Goal: Task Accomplishment & Management: Use online tool/utility

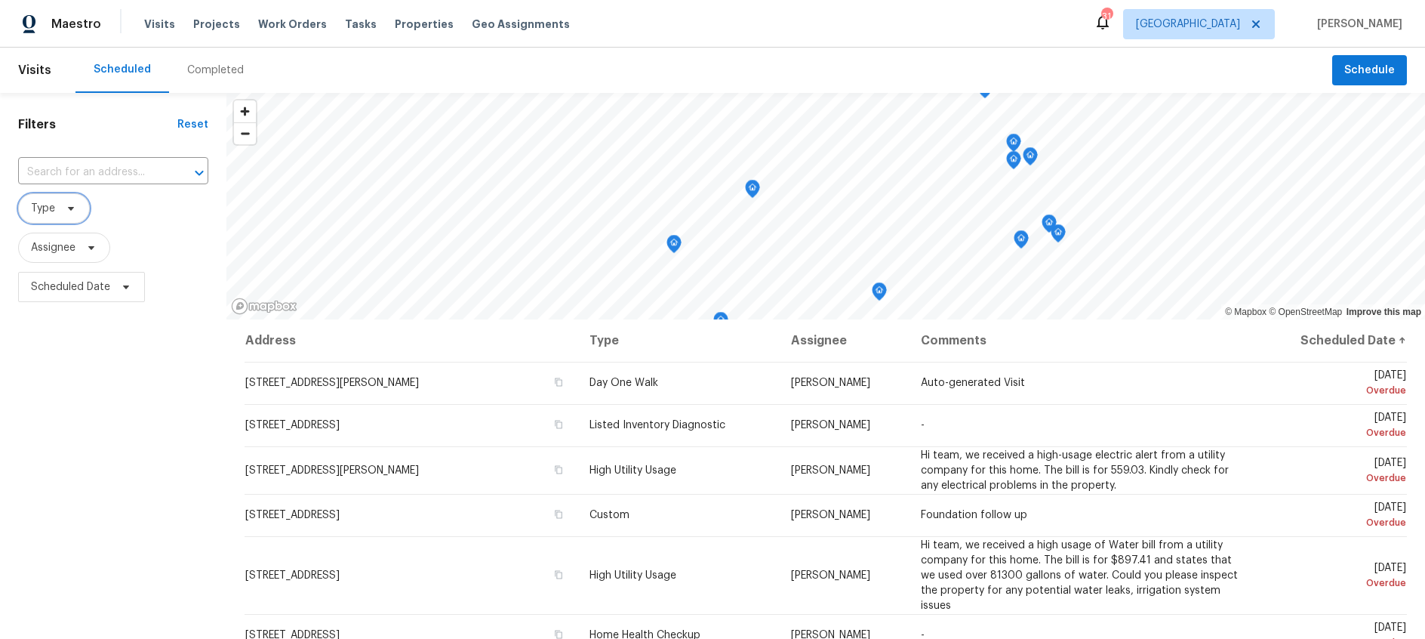
click at [71, 214] on icon at bounding box center [71, 208] width 12 height 12
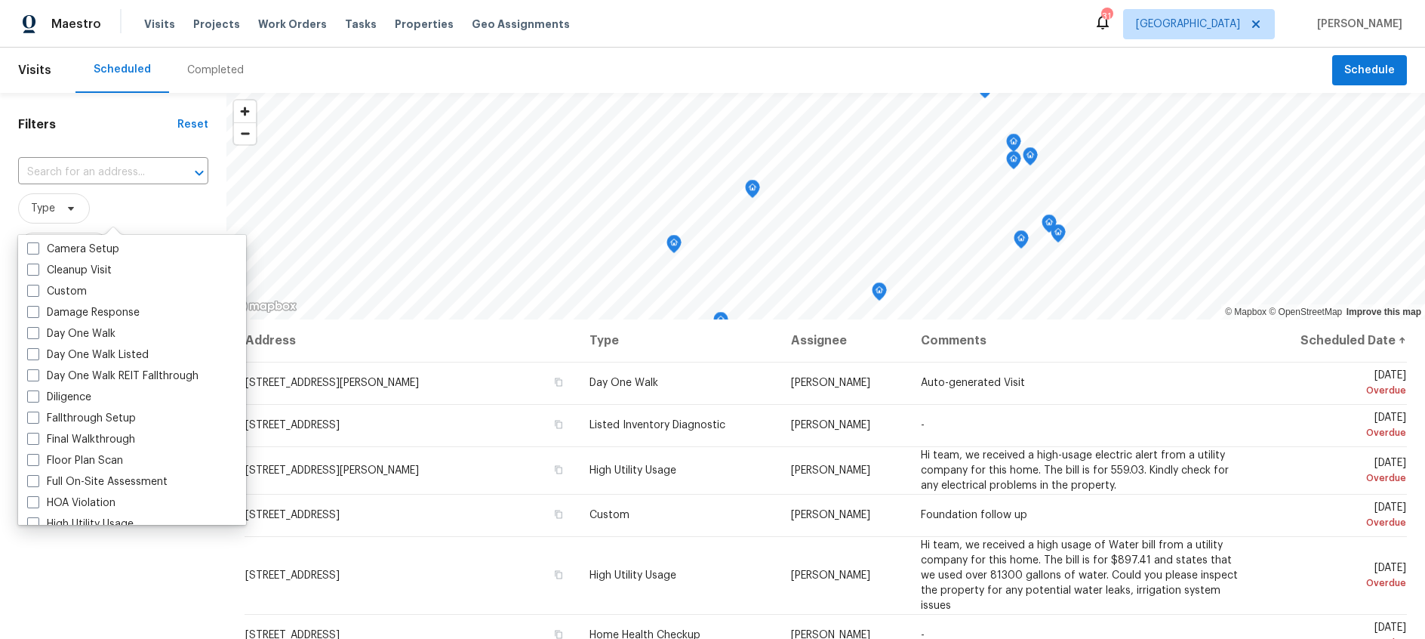
scroll to position [191, 0]
click at [32, 395] on span at bounding box center [33, 395] width 12 height 12
click at [32, 395] on input "Diligence" at bounding box center [32, 393] width 10 height 10
checkbox input "true"
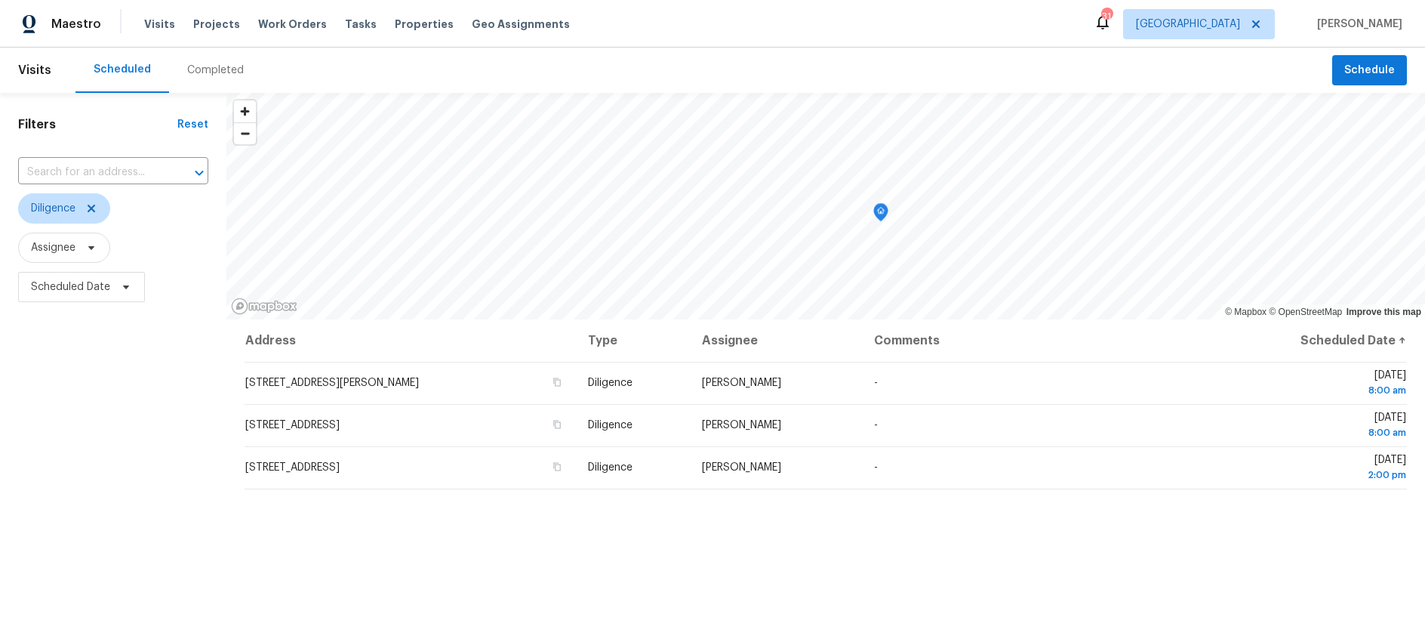
click at [124, 574] on div "Filters Reset ​ Diligence Assignee Scheduled Date" at bounding box center [113, 461] width 226 height 737
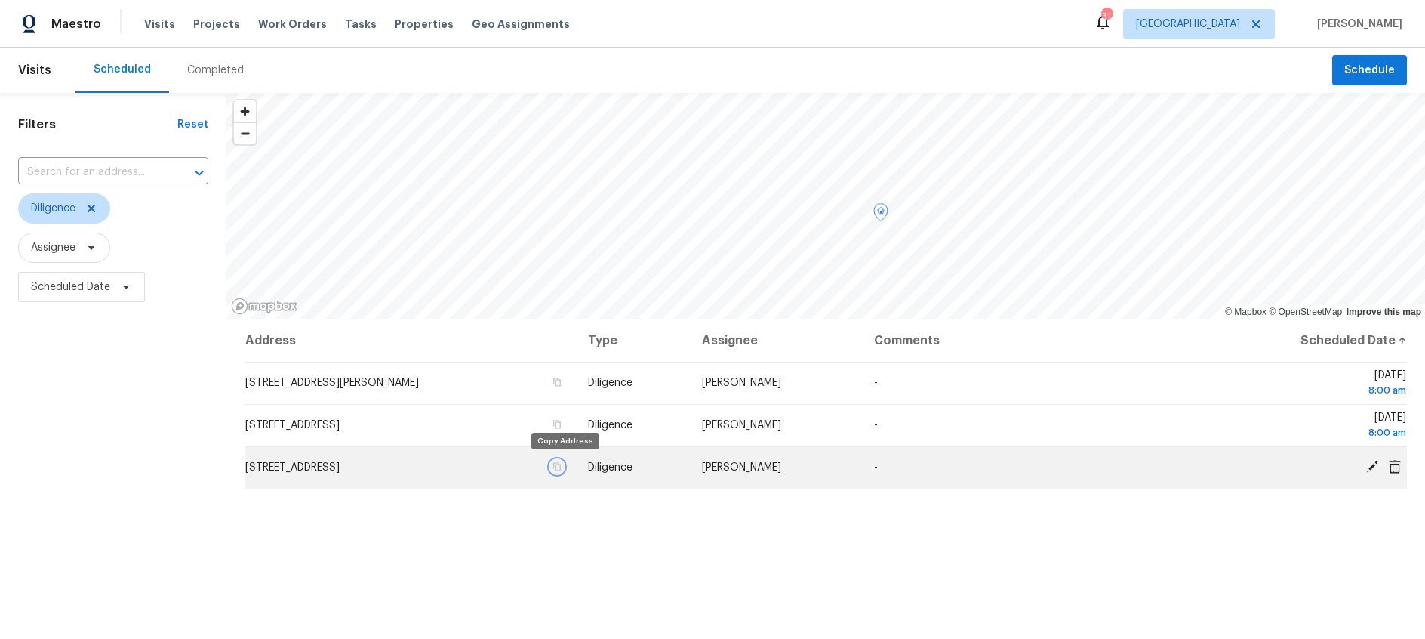
click at [562, 467] on icon "button" at bounding box center [556, 466] width 9 height 9
click at [1371, 467] on icon at bounding box center [1372, 466] width 12 height 12
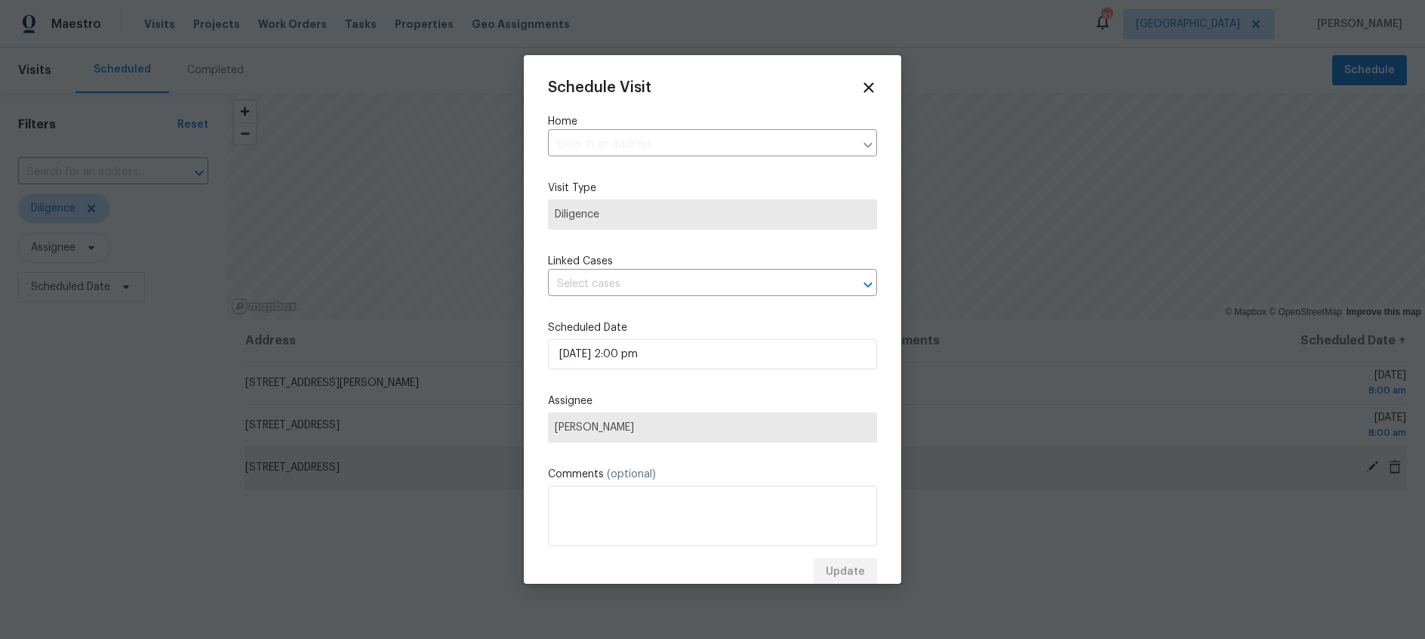
type input "6476 Old Mill Cir, Watauga, TX 76148"
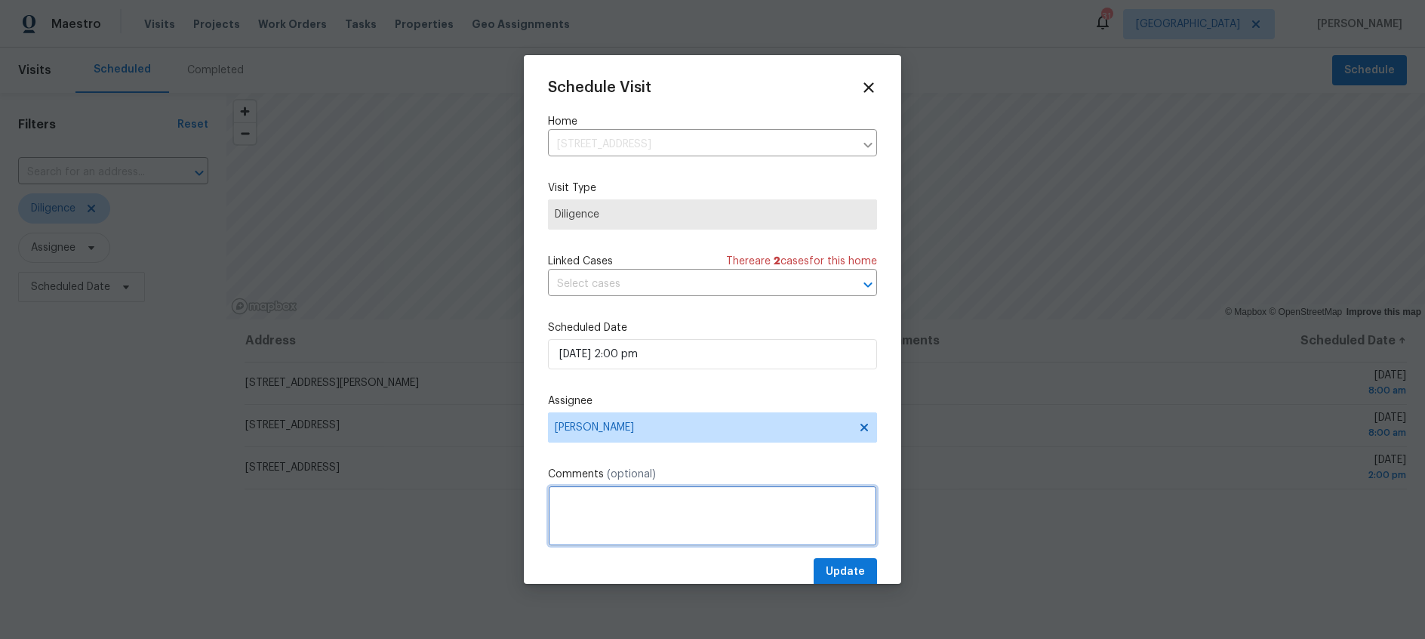
click at [597, 519] on textarea at bounding box center [712, 515] width 329 height 60
paste textarea "2816281009"
drag, startPoint x: 662, startPoint y: 500, endPoint x: 694, endPoint y: 504, distance: 32.0
click at [662, 500] on textarea "Agent Contact- 2816281009" at bounding box center [712, 515] width 329 height 60
click at [647, 499] on textarea "Agent Contact- 281-628-1009" at bounding box center [712, 515] width 329 height 60
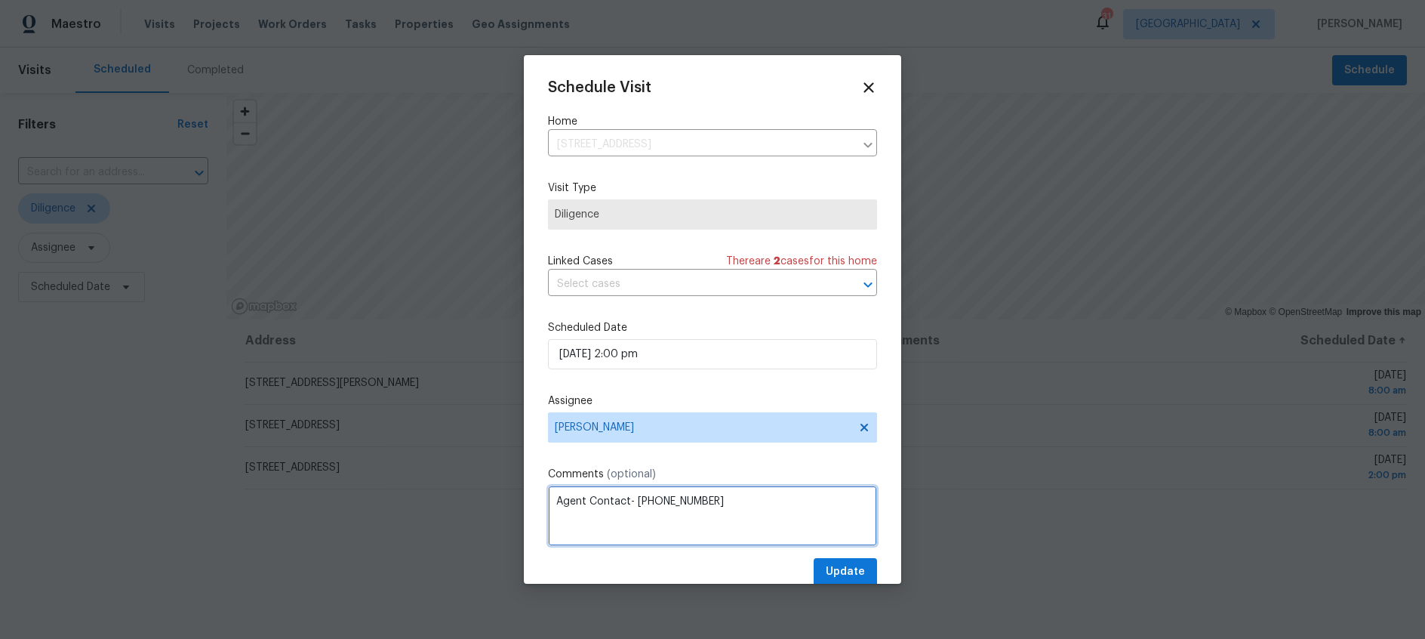
type textarea "Agent Contact- 281-628-1009"
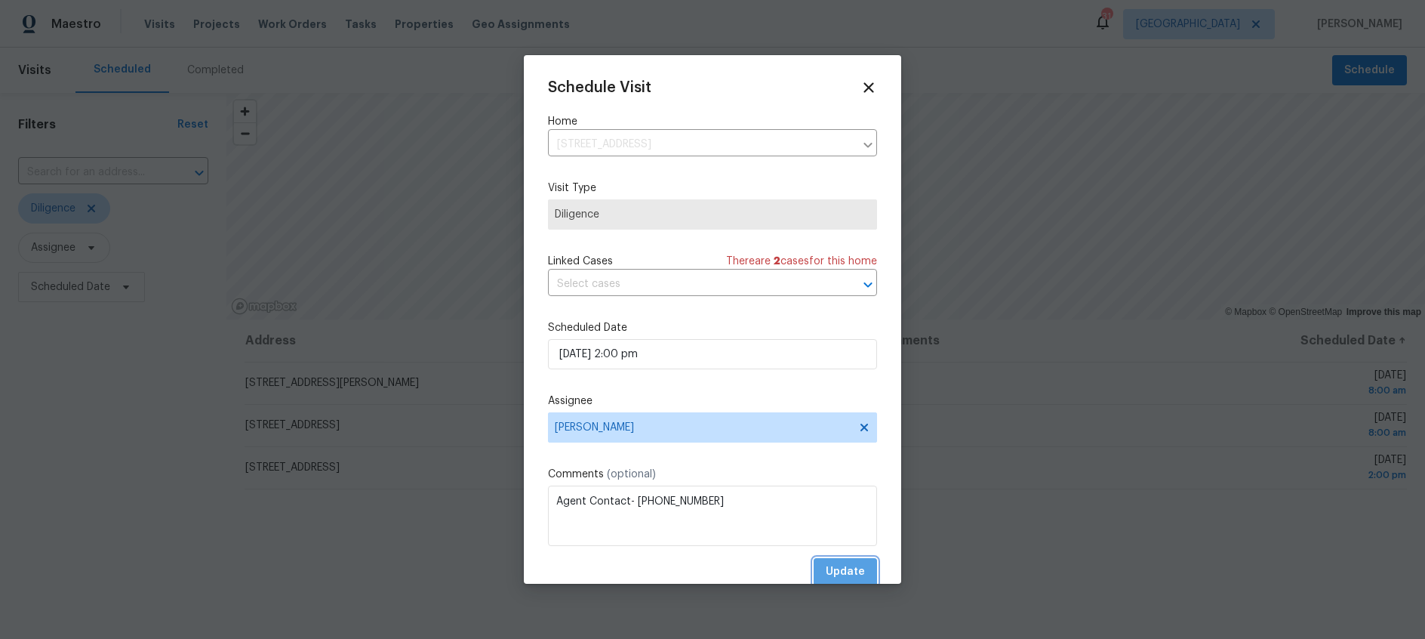
click at [855, 567] on span "Update" at bounding box center [845, 571] width 39 height 19
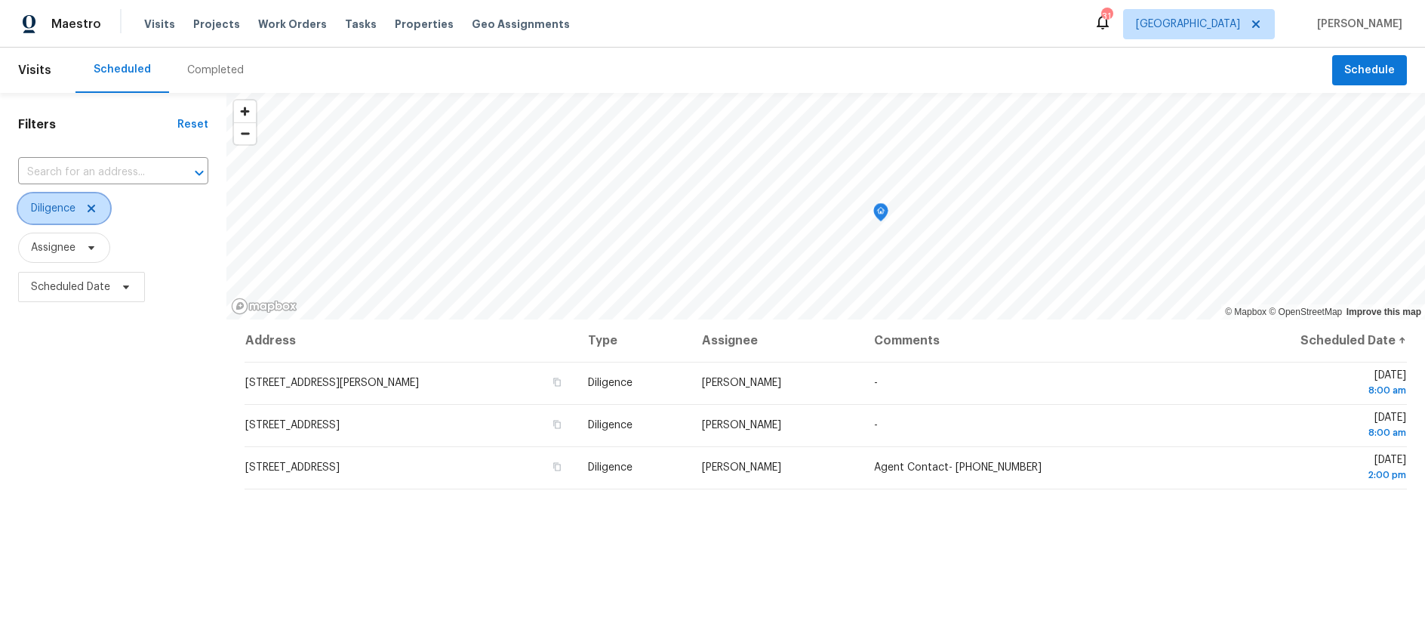
click at [97, 209] on icon at bounding box center [91, 208] width 12 height 12
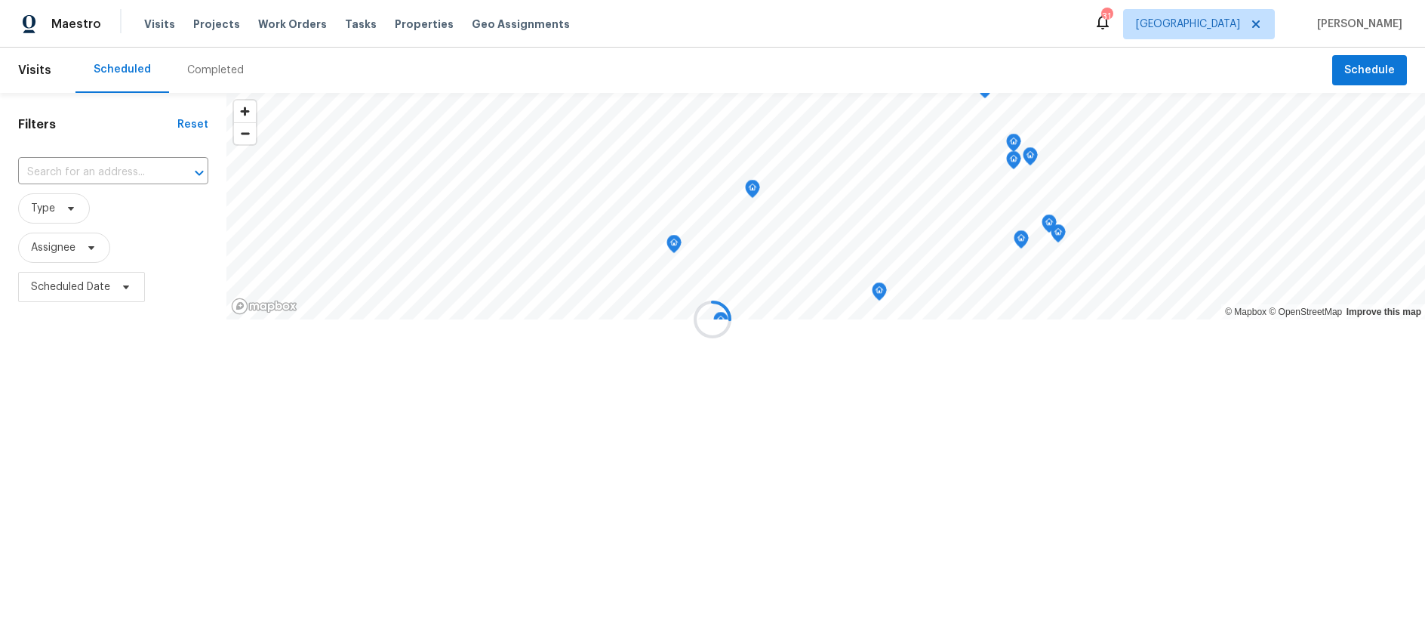
click at [273, 24] on div at bounding box center [712, 319] width 1425 height 639
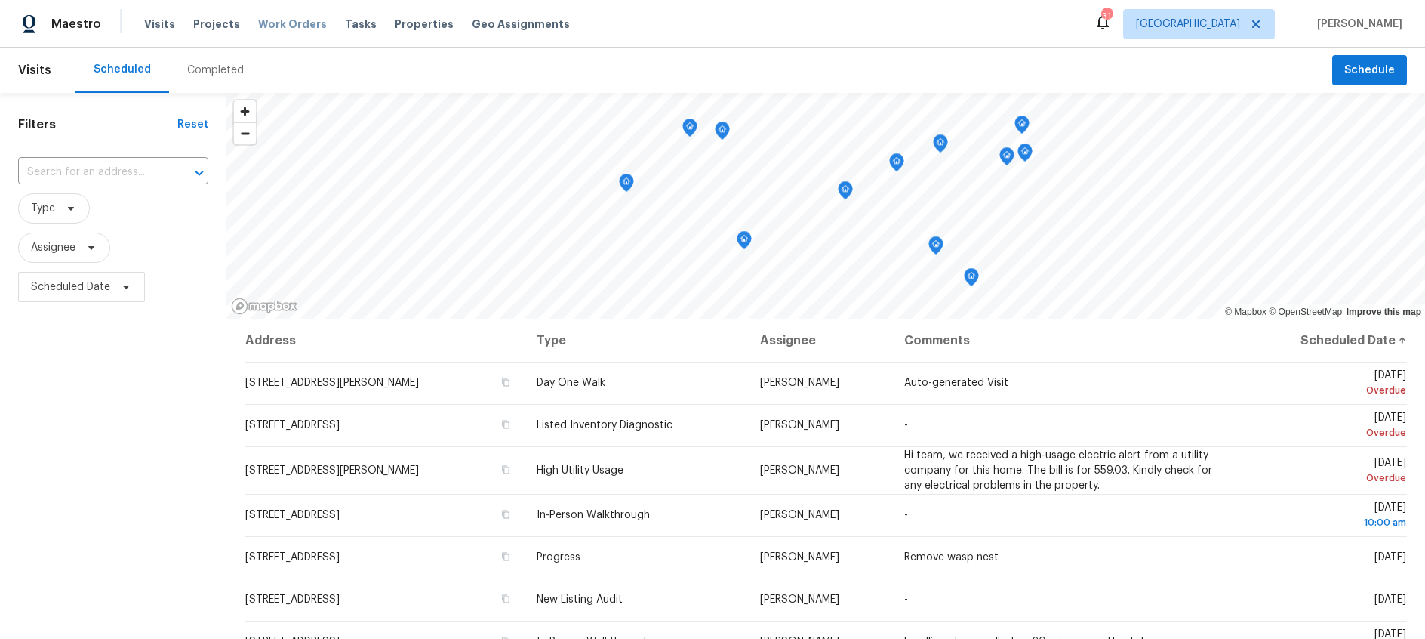
click at [284, 24] on span "Work Orders" at bounding box center [292, 24] width 69 height 15
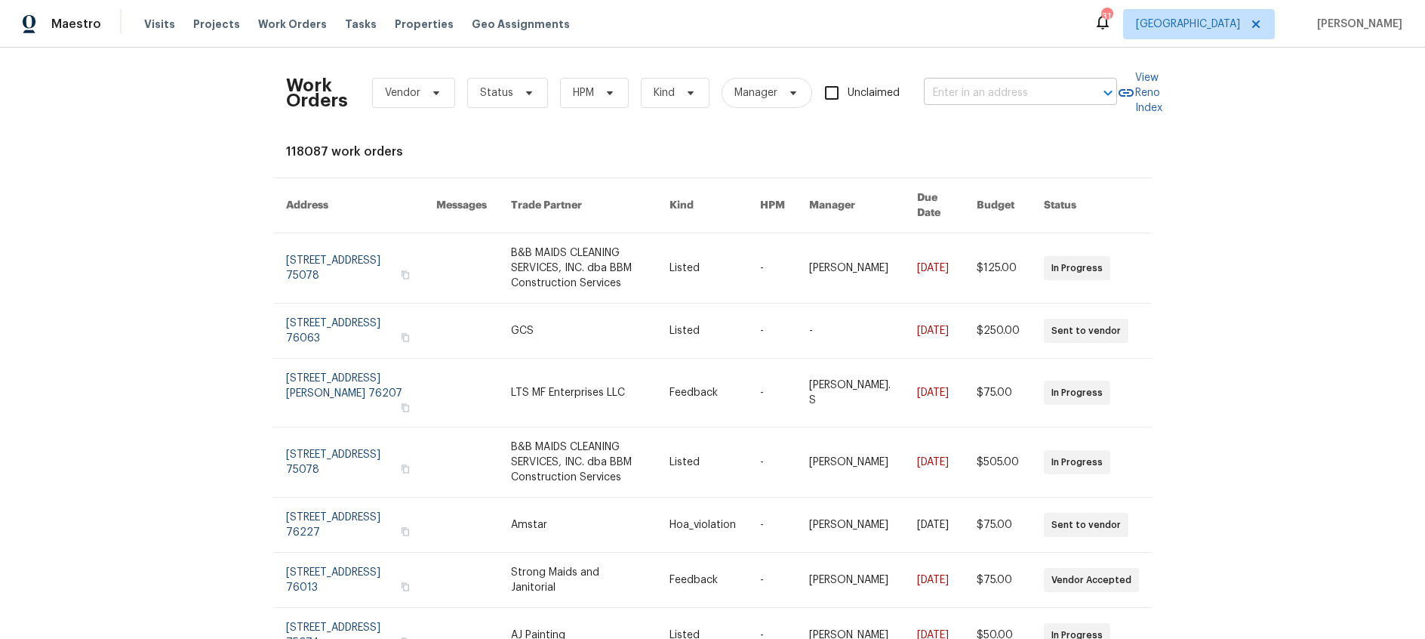
click at [965, 96] on input "text" at bounding box center [999, 93] width 151 height 23
type input "2813 lake"
click at [959, 135] on li "2813 Lake Vista Dr, Wylie, TX 75098" at bounding box center [1021, 126] width 193 height 25
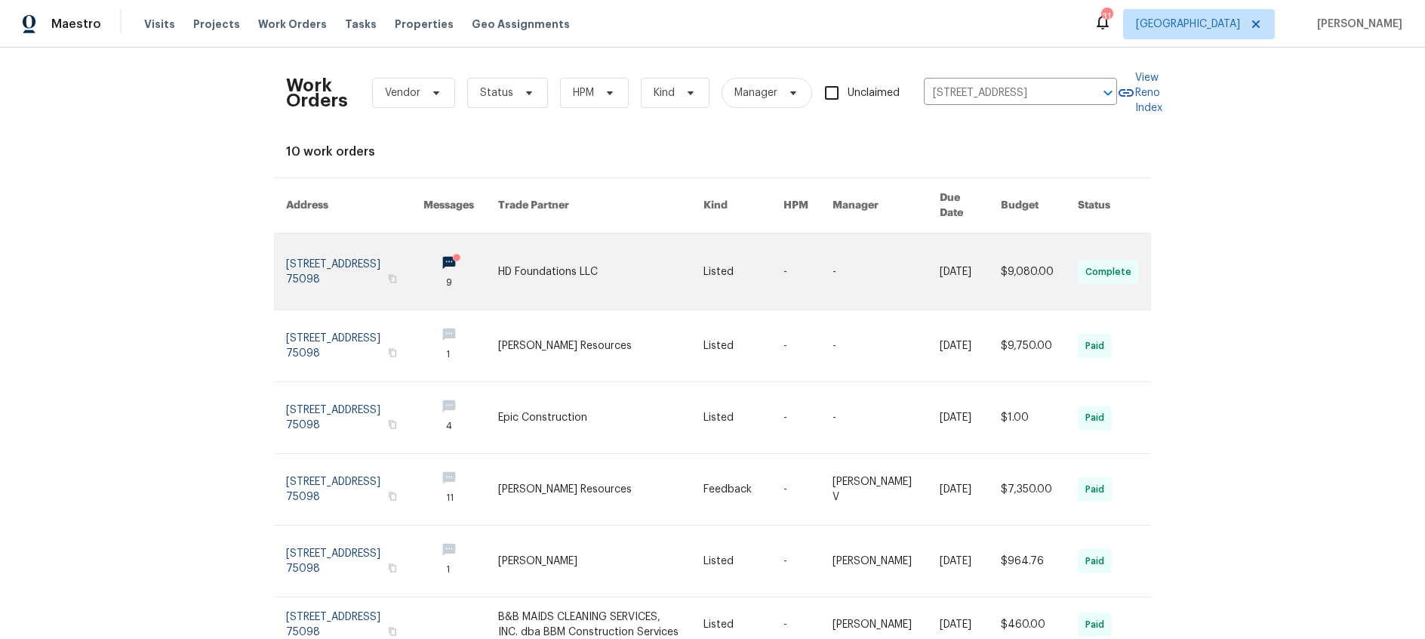
click at [557, 260] on link at bounding box center [600, 271] width 205 height 76
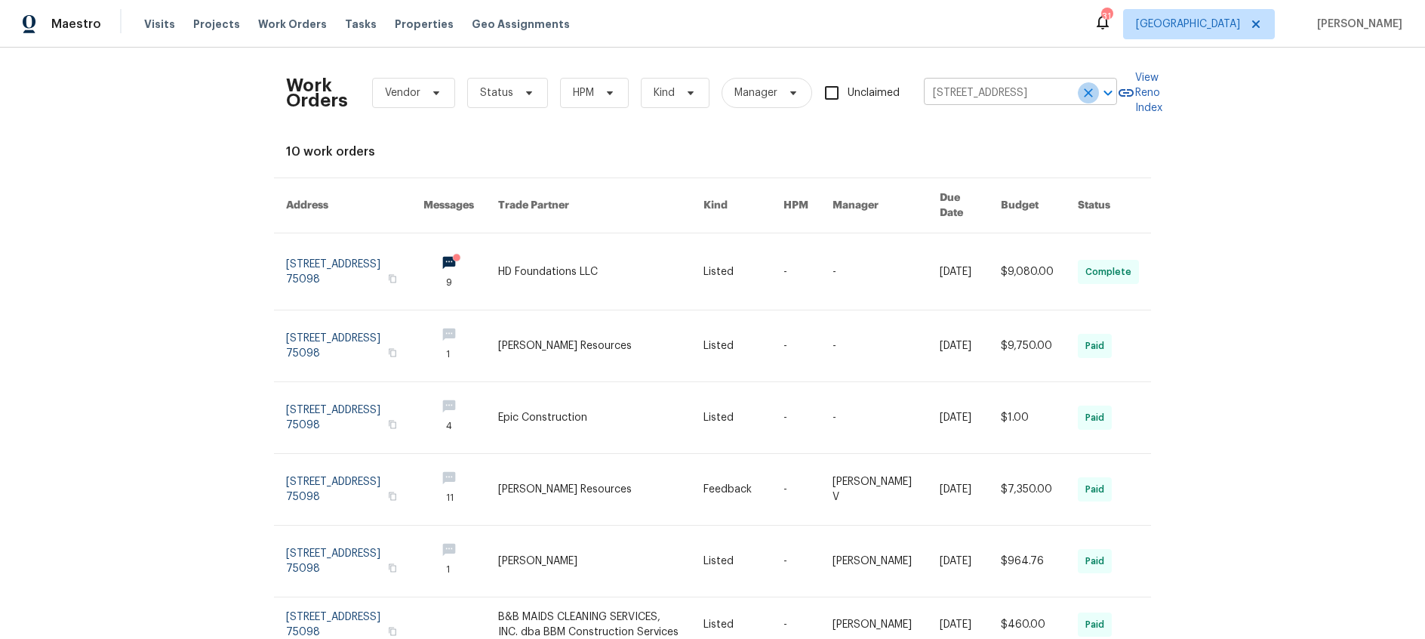
drag, startPoint x: 1086, startPoint y: 91, endPoint x: 1077, endPoint y: 95, distance: 9.8
click at [1086, 91] on icon "Clear" at bounding box center [1088, 92] width 15 height 15
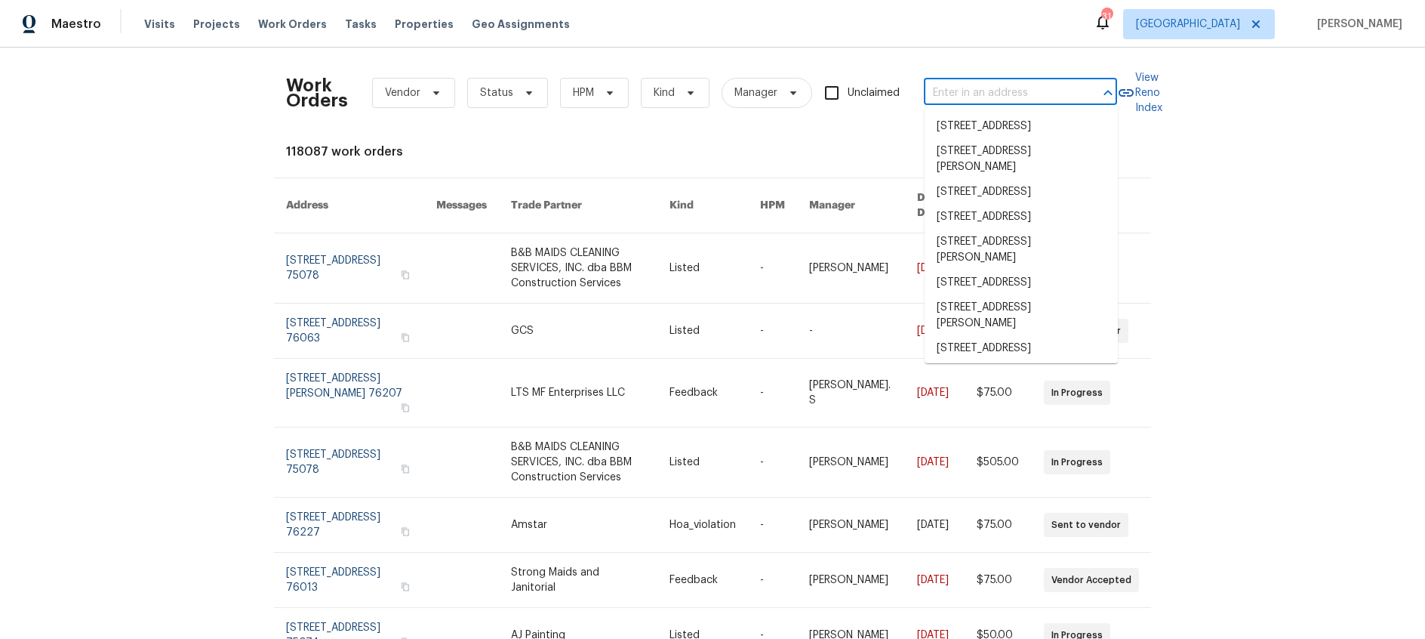
click at [950, 85] on input "text" at bounding box center [999, 93] width 151 height 23
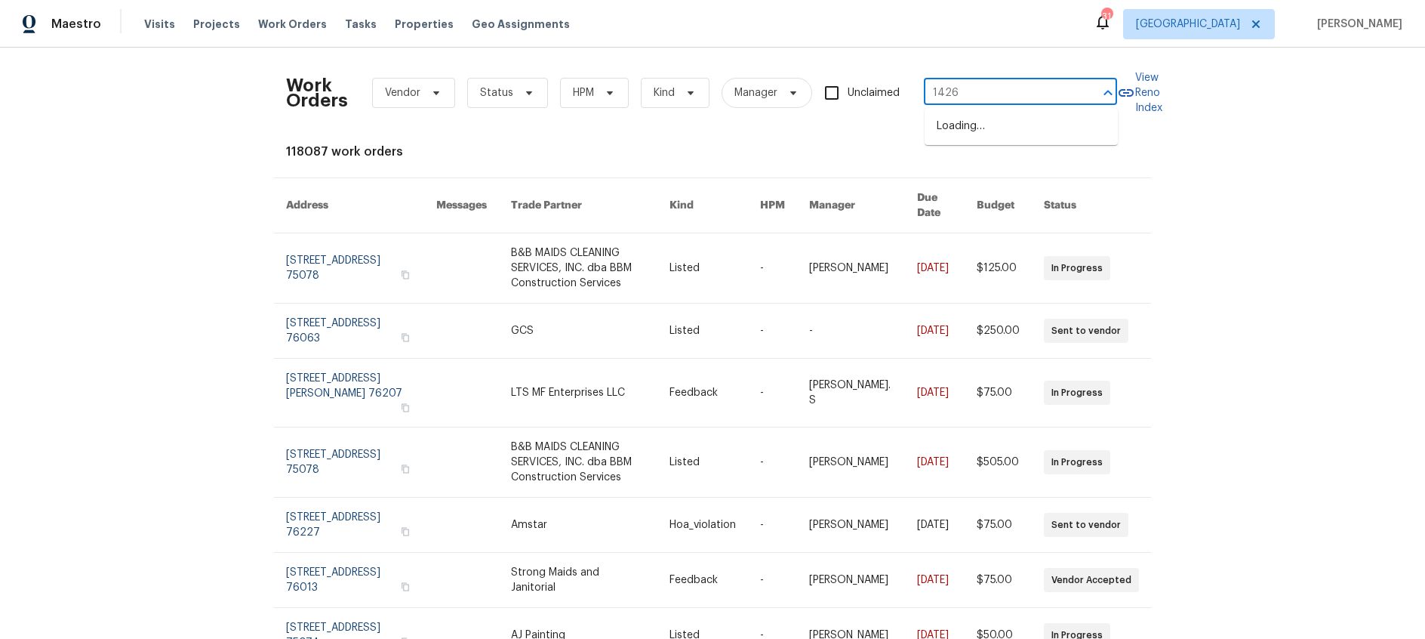
type input "1426 w"
click at [969, 134] on li "1426 Whiteoak Dr, Garland, TX 75040" at bounding box center [1021, 126] width 193 height 25
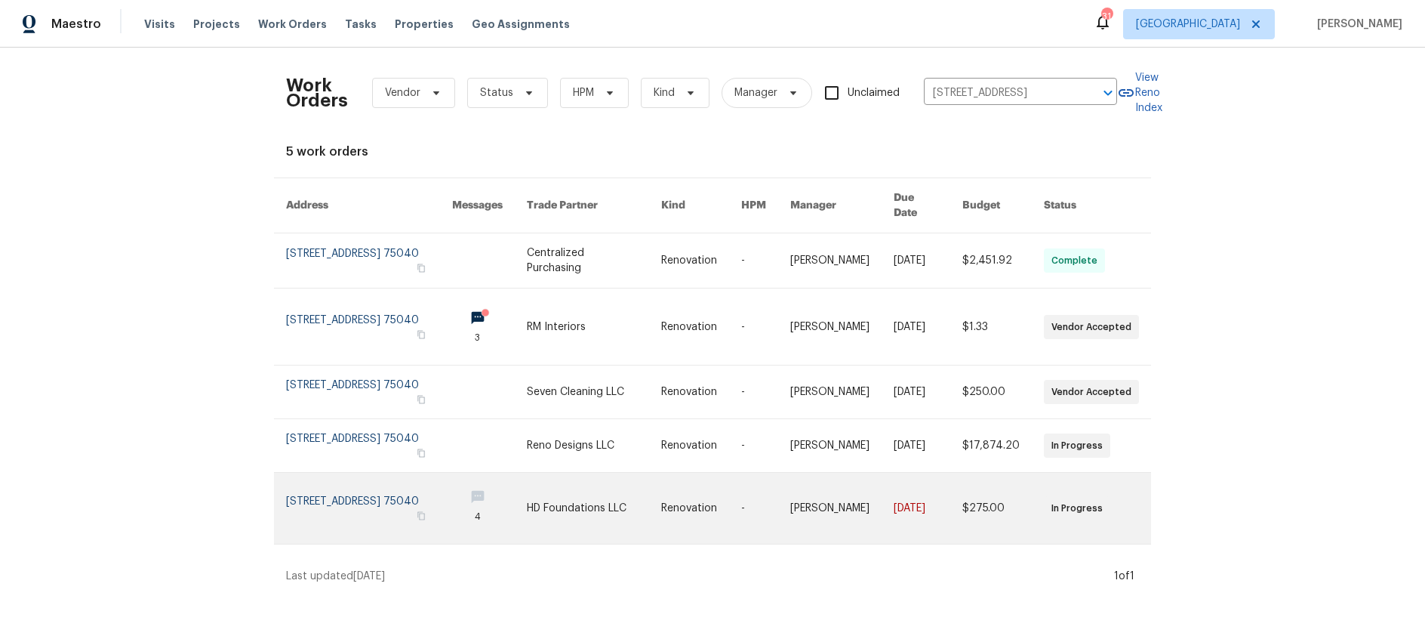
click at [615, 489] on link at bounding box center [594, 507] width 134 height 71
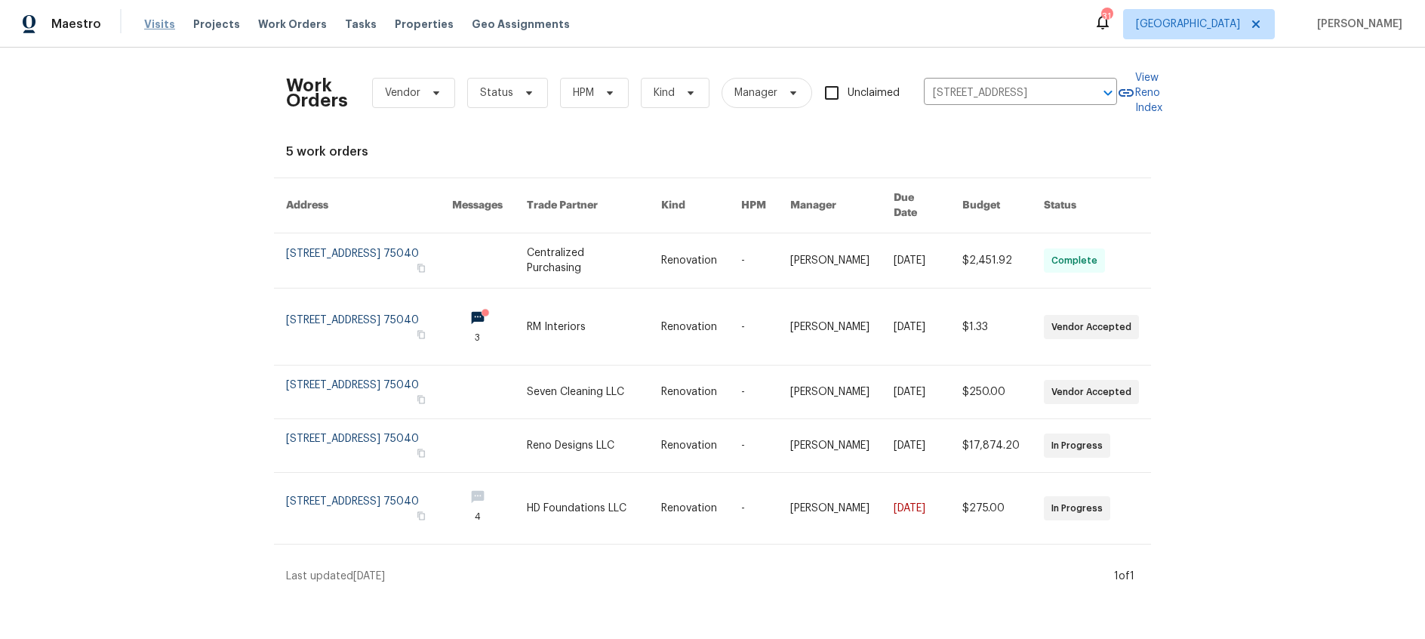
click at [155, 23] on span "Visits" at bounding box center [159, 24] width 31 height 15
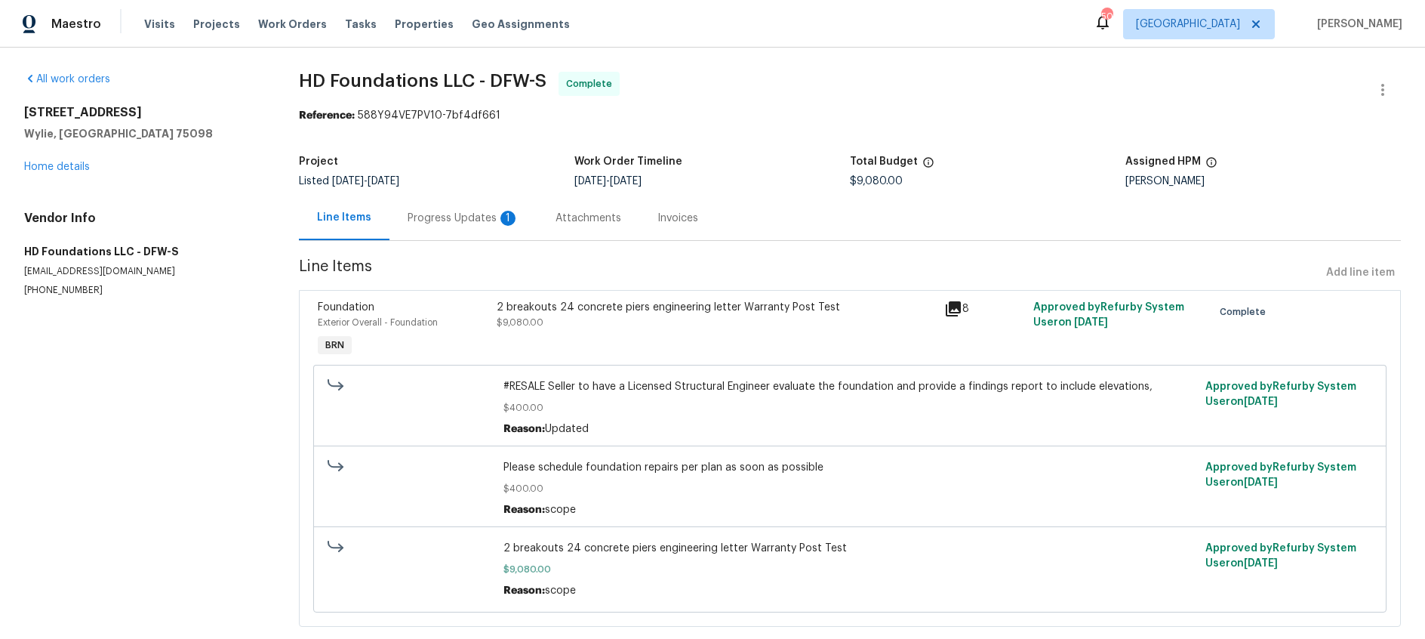
click at [460, 217] on div "Progress Updates 1" at bounding box center [464, 218] width 112 height 15
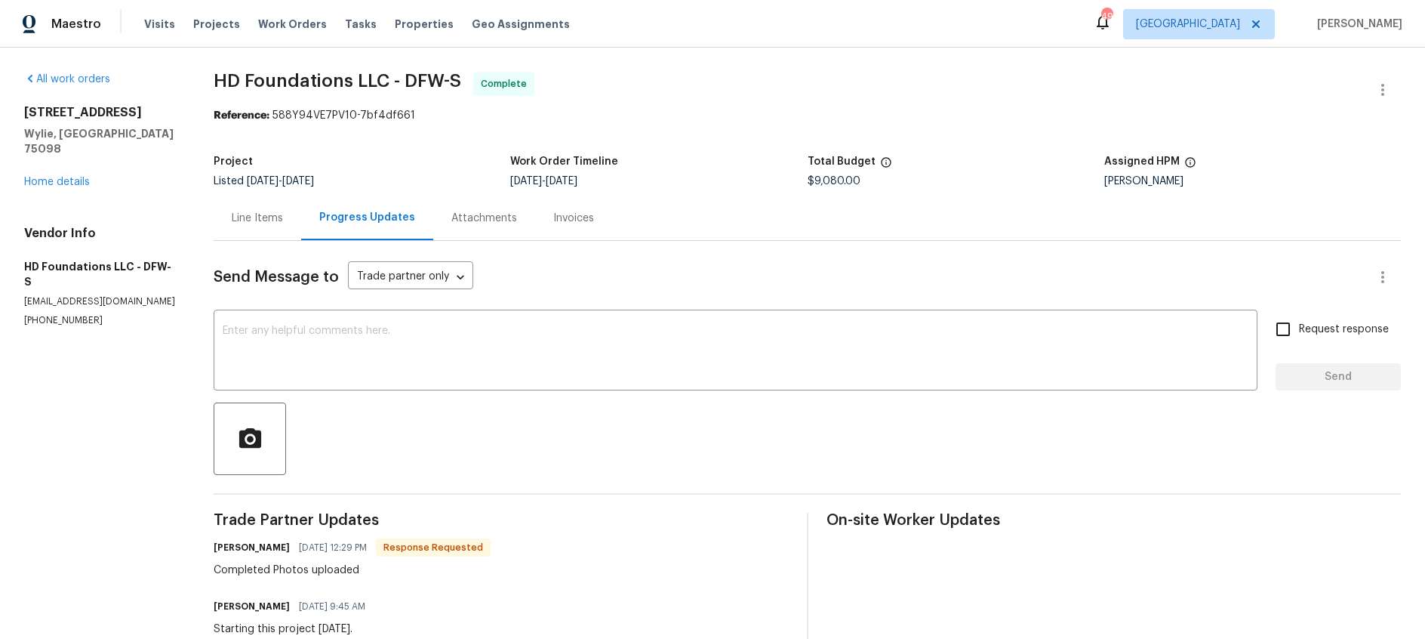
click at [293, 227] on div "Line Items" at bounding box center [258, 217] width 88 height 45
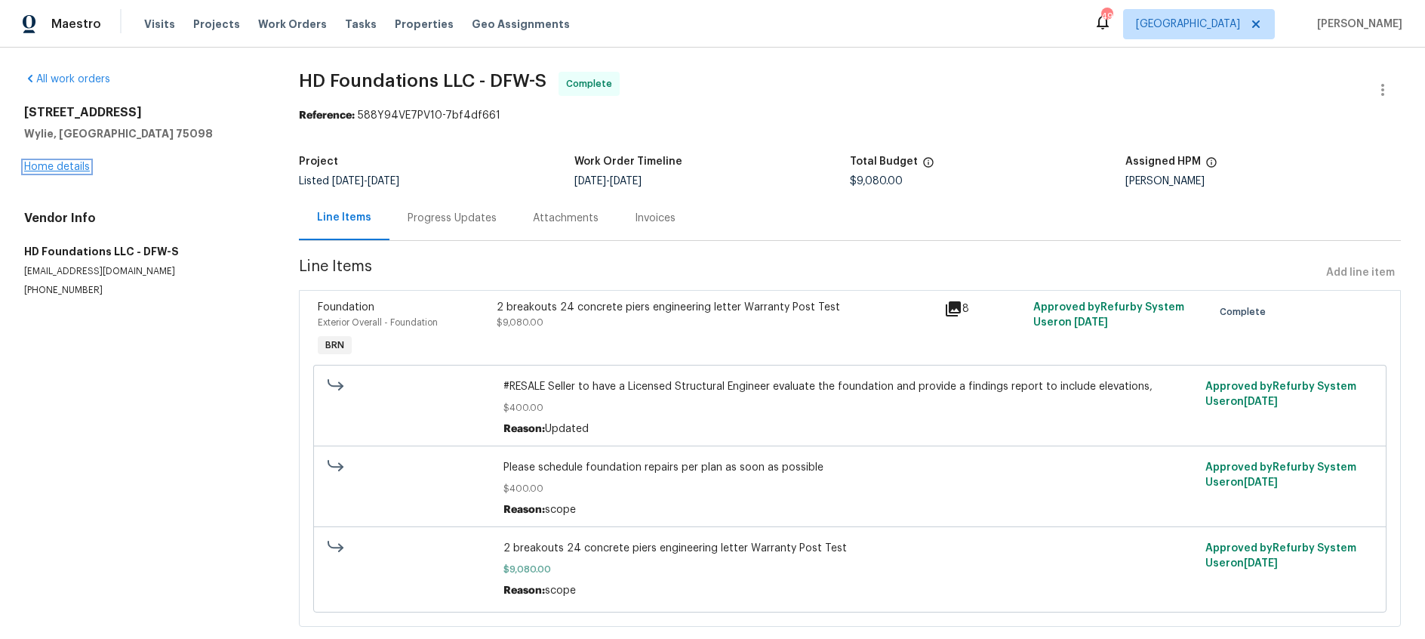
click at [73, 164] on link "Home details" at bounding box center [57, 167] width 66 height 11
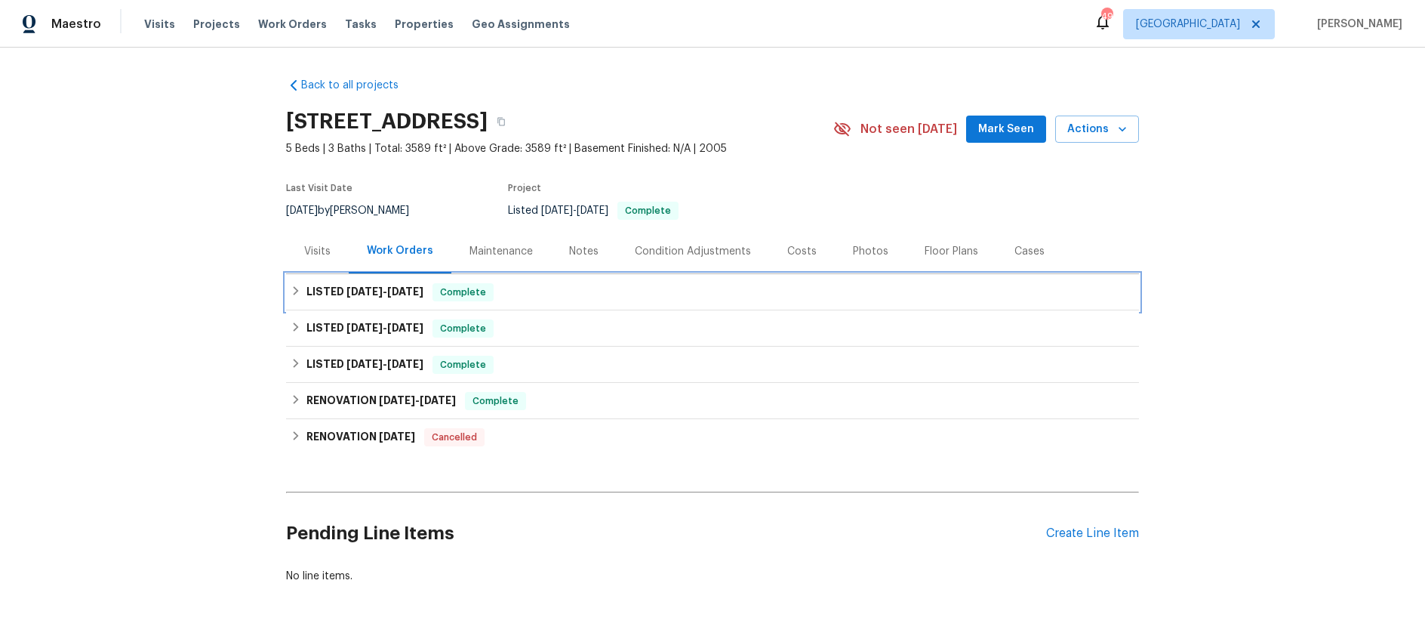
click at [391, 288] on span "9/3/25" at bounding box center [405, 291] width 36 height 11
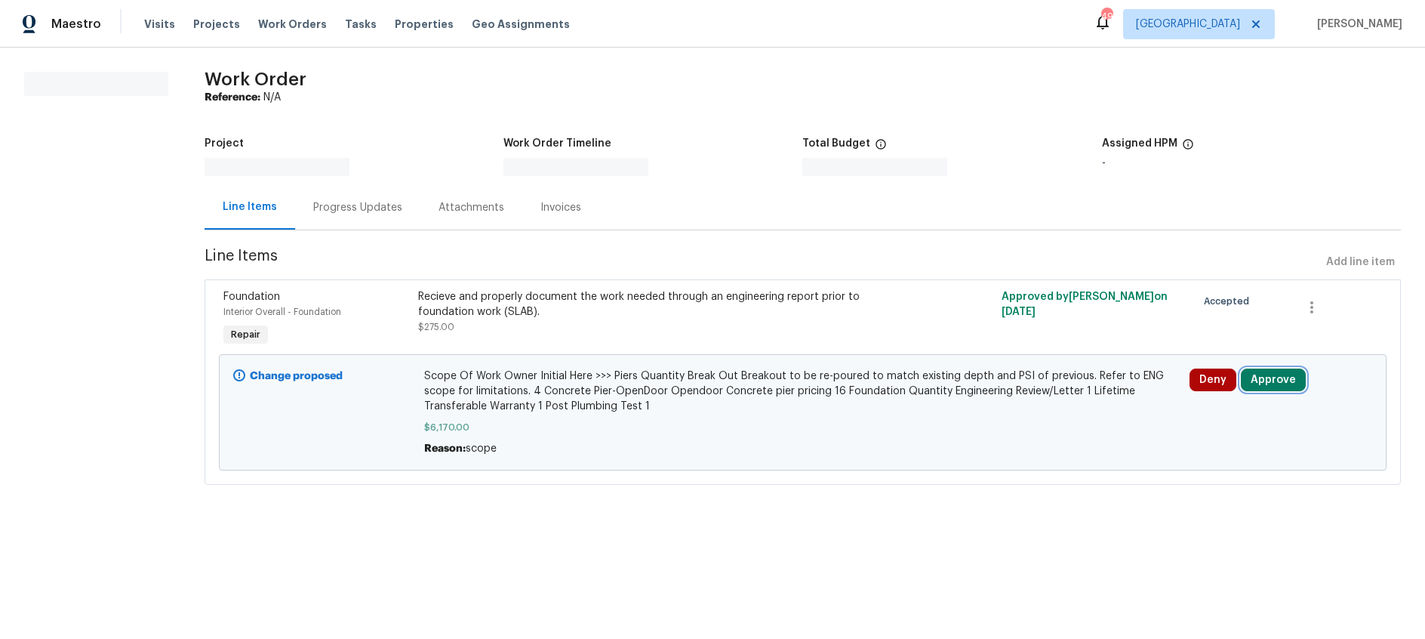
click at [1284, 383] on button "Approve" at bounding box center [1273, 379] width 65 height 23
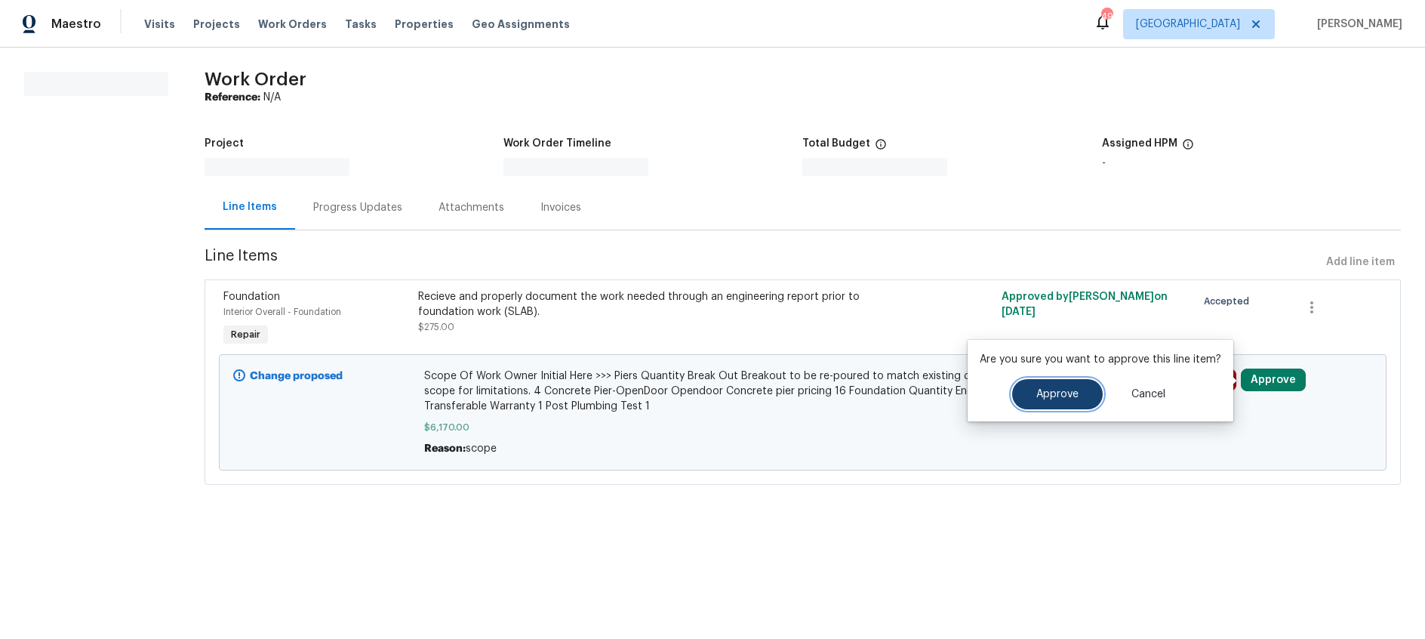
click at [1076, 398] on button "Approve" at bounding box center [1057, 394] width 91 height 30
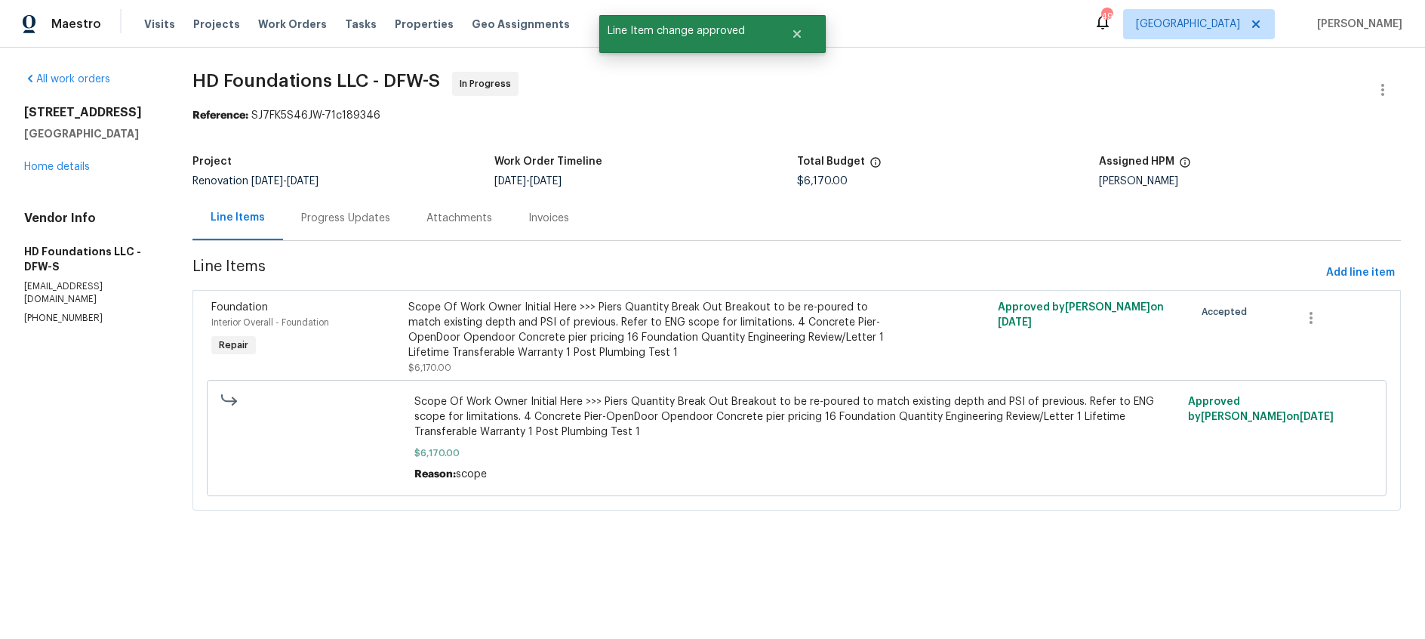
click at [338, 220] on div "Progress Updates" at bounding box center [345, 218] width 89 height 15
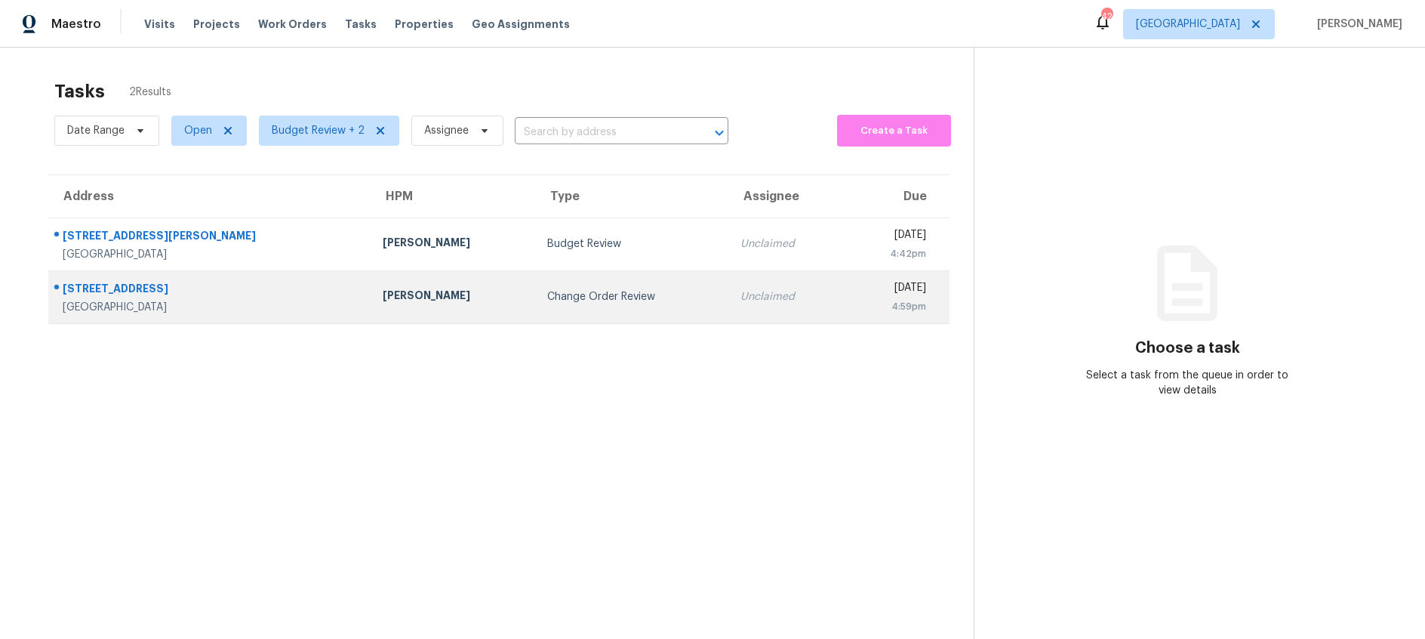
click at [545, 307] on td "Change Order Review" at bounding box center [632, 296] width 194 height 53
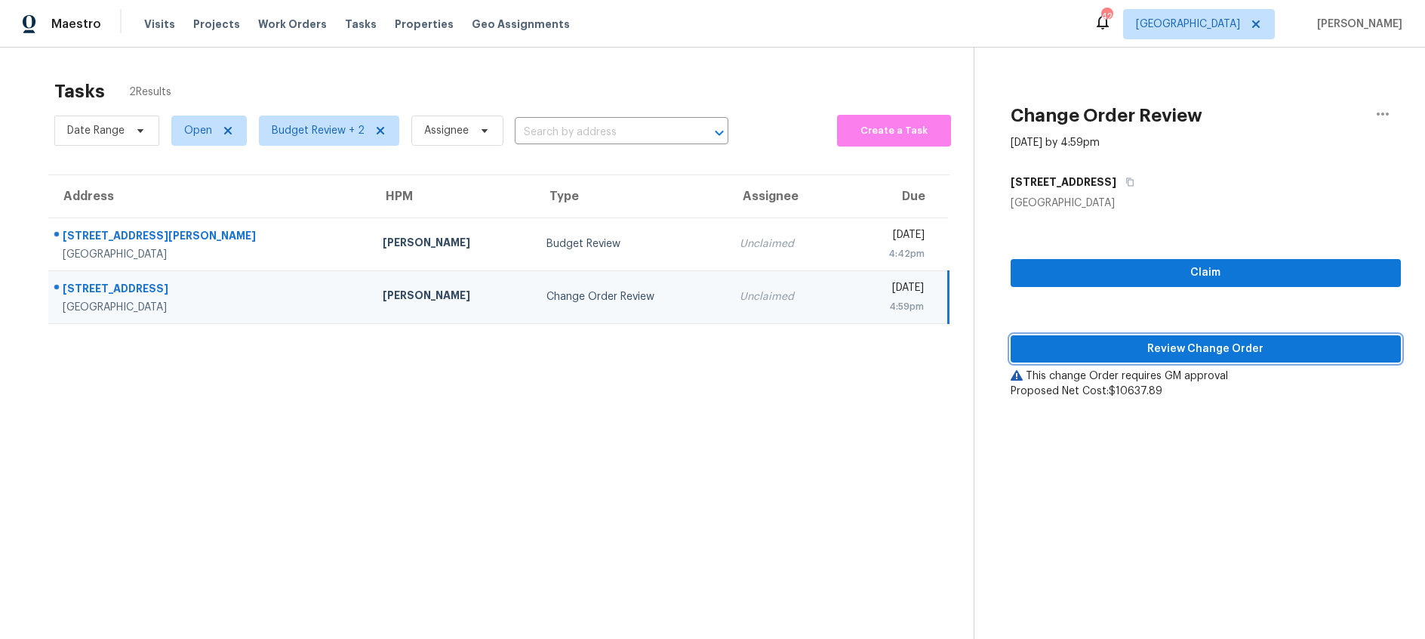
click at [1119, 352] on span "Review Change Order" at bounding box center [1206, 349] width 366 height 19
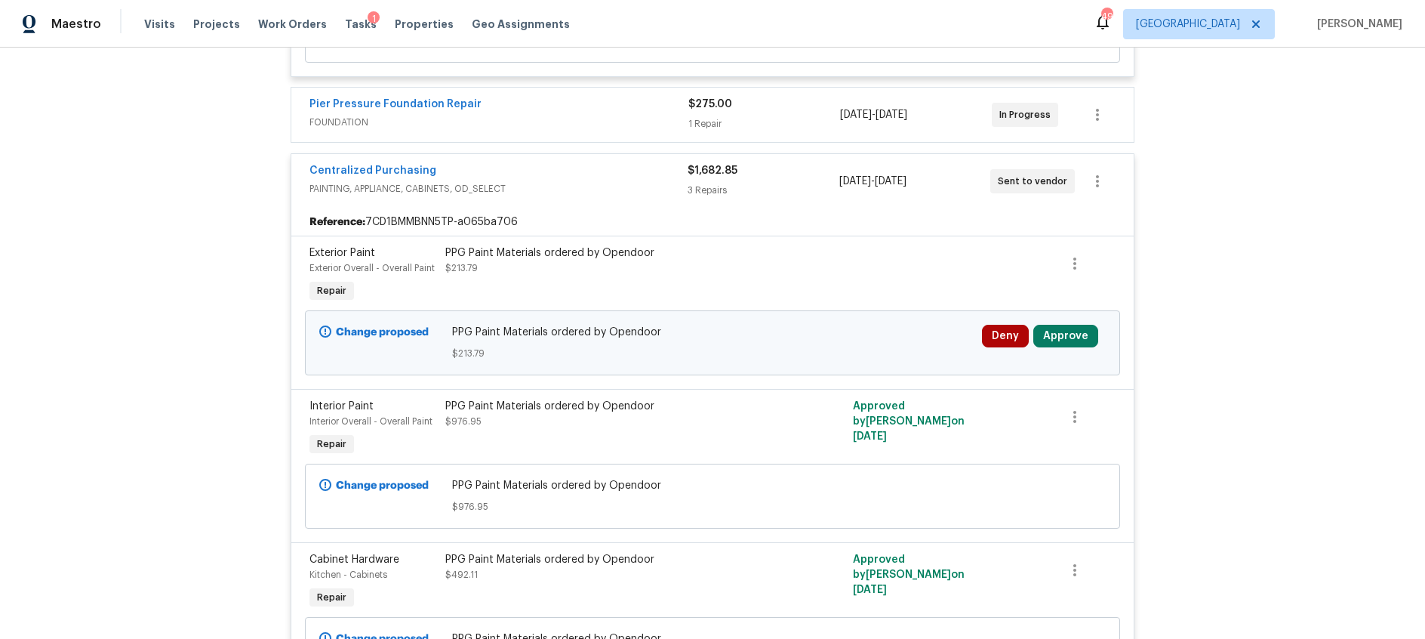
scroll to position [1553, 0]
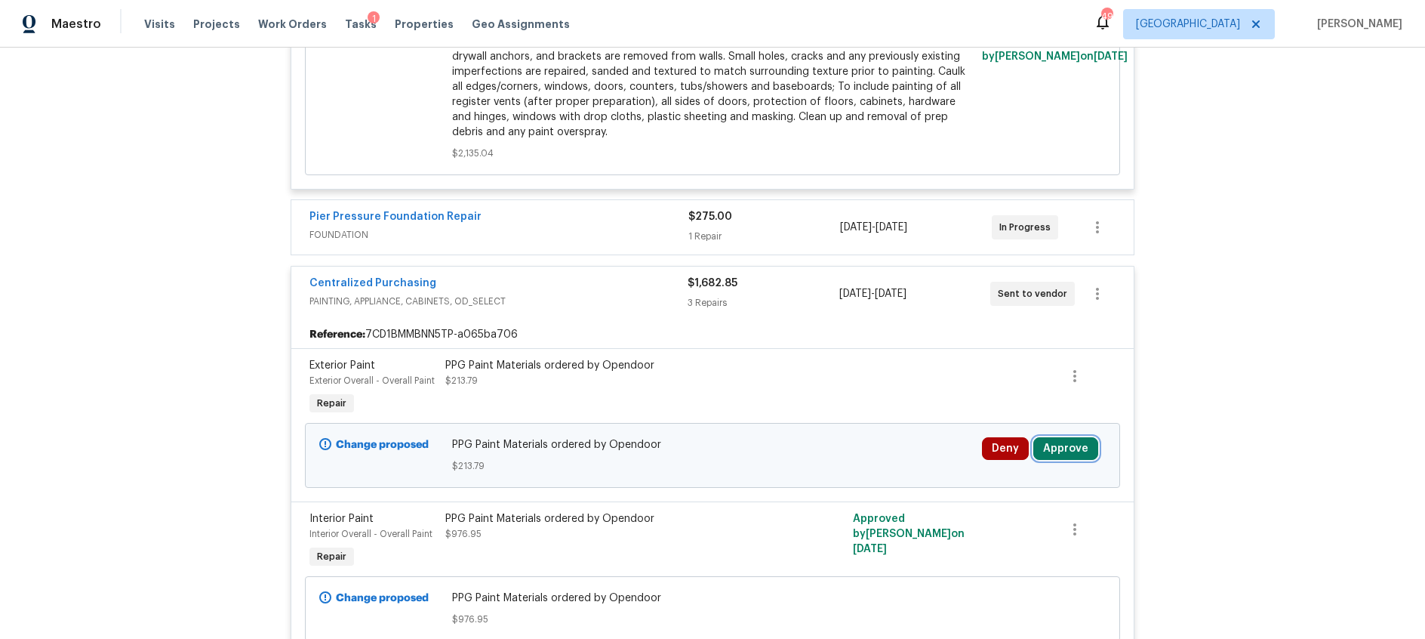
click at [1059, 437] on button "Approve" at bounding box center [1065, 448] width 65 height 23
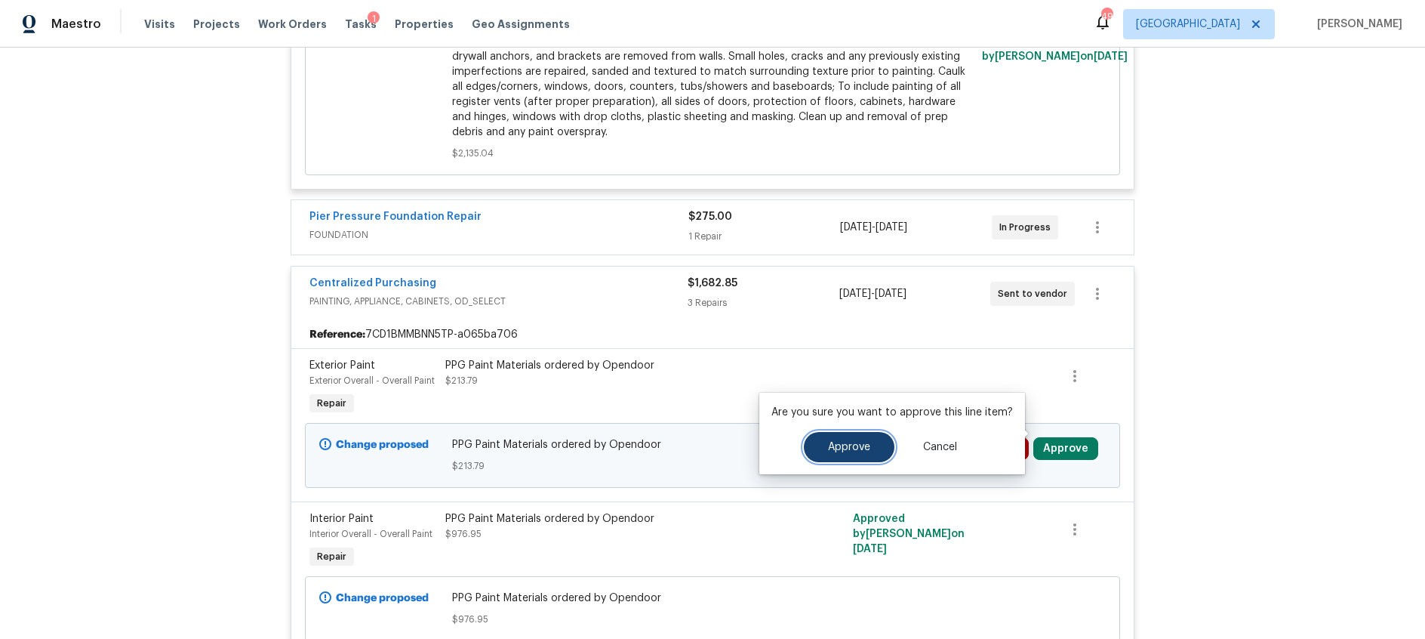
click at [836, 442] on span "Approve" at bounding box center [849, 447] width 42 height 11
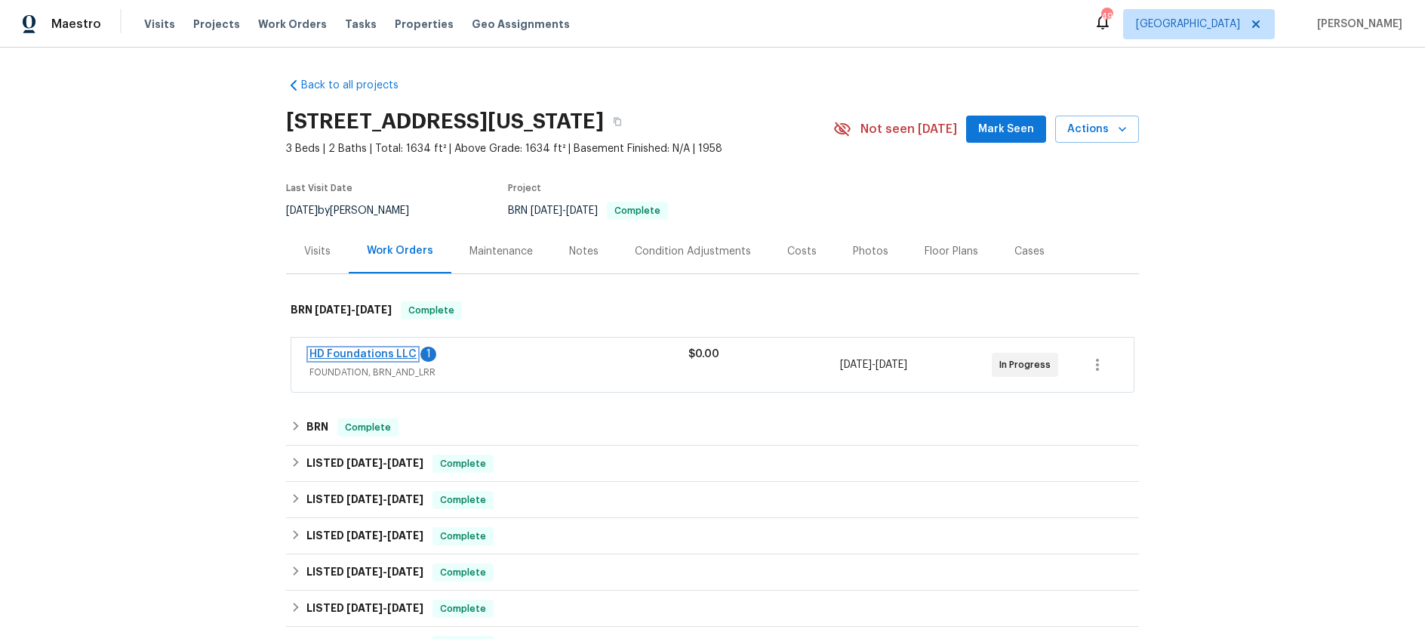
click at [370, 351] on link "HD Foundations LLC" at bounding box center [362, 354] width 107 height 11
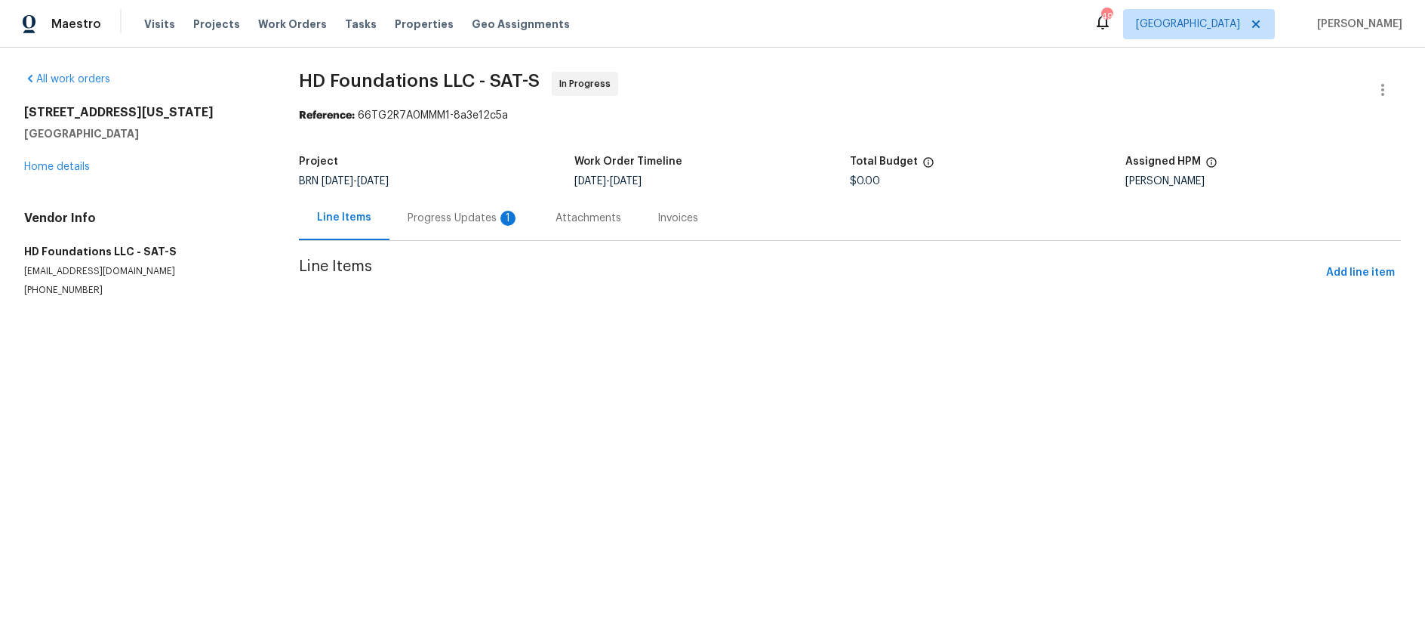
click at [458, 220] on div "Progress Updates 1" at bounding box center [464, 218] width 112 height 15
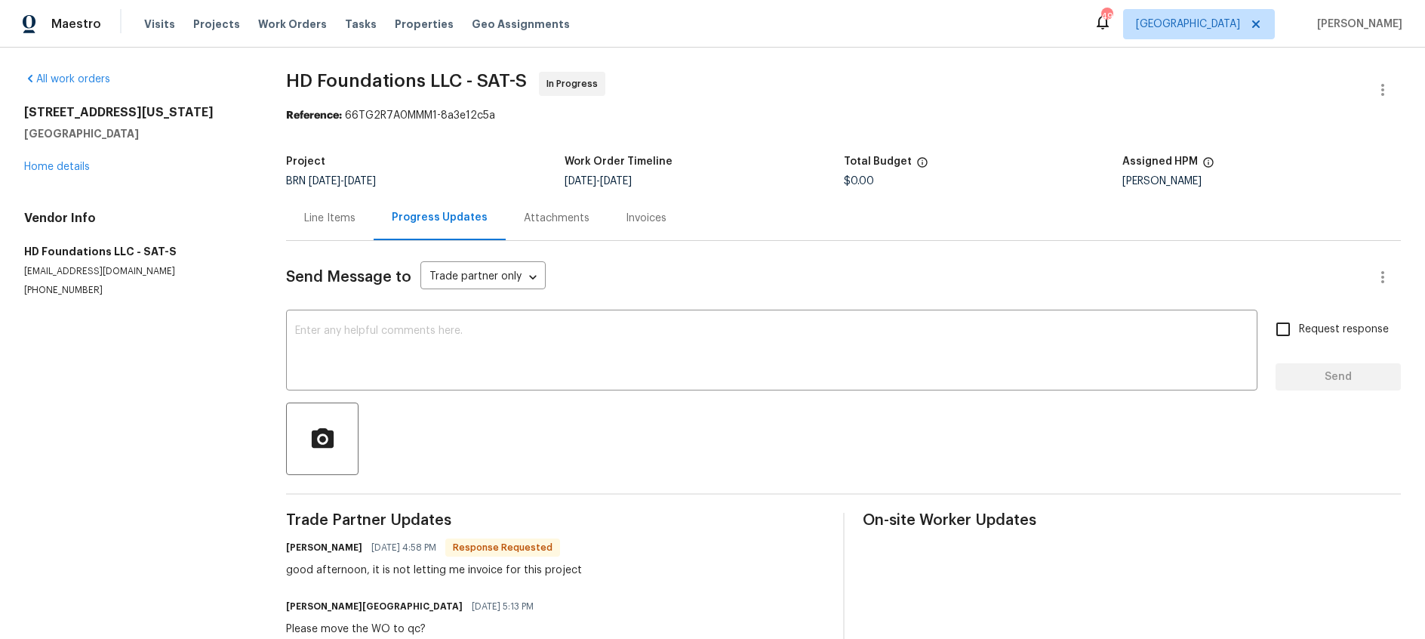
click at [304, 212] on div "Line Items" at bounding box center [329, 218] width 51 height 15
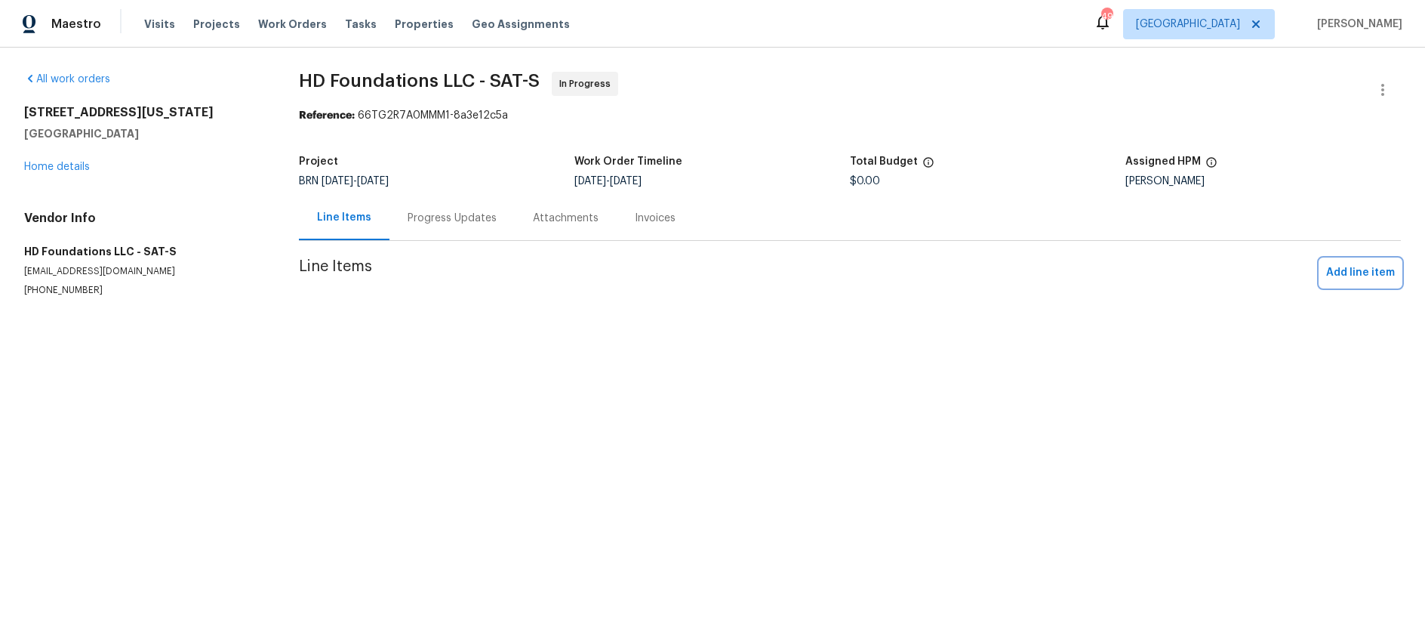
click at [1354, 272] on span "Add line item" at bounding box center [1360, 272] width 69 height 19
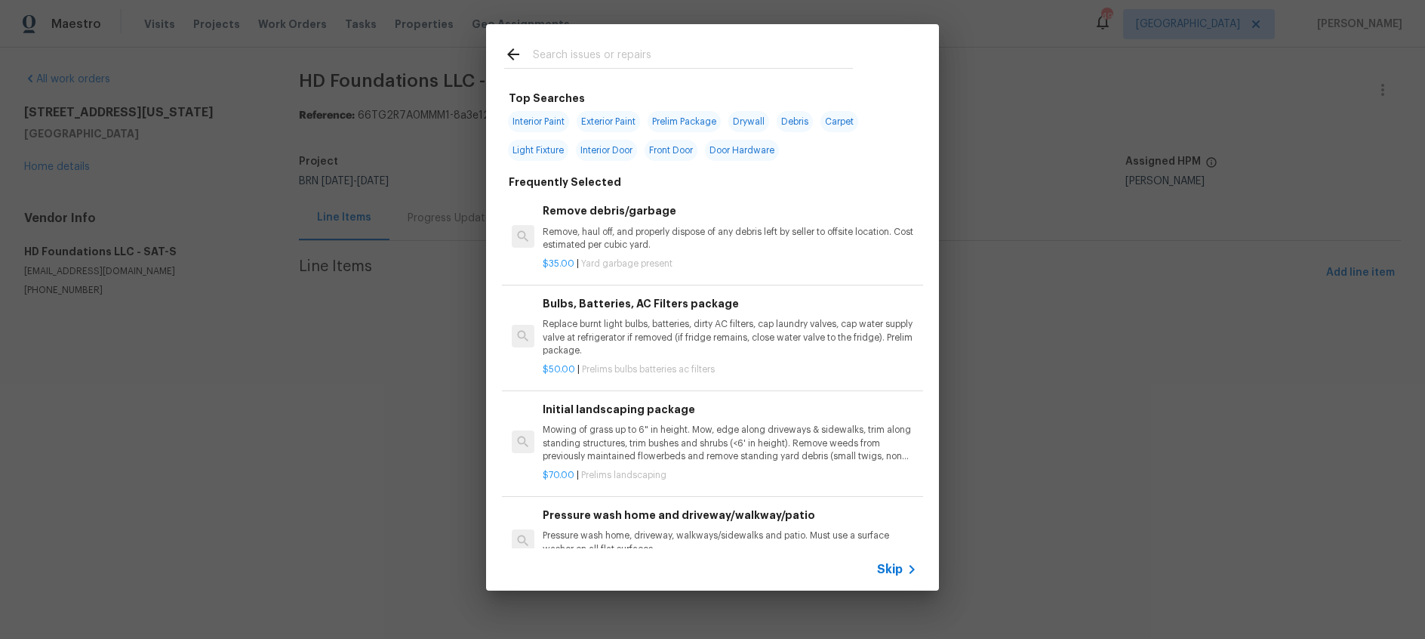
click at [516, 58] on icon at bounding box center [513, 54] width 18 height 18
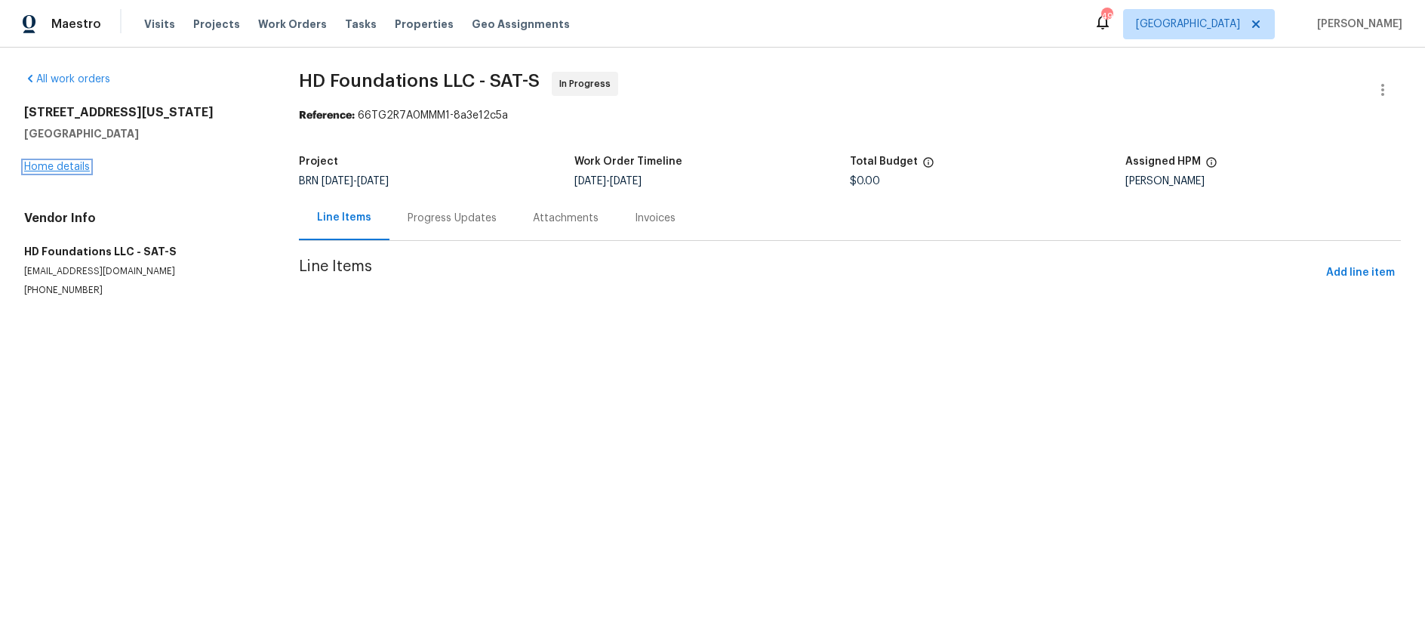
click at [75, 166] on link "Home details" at bounding box center [57, 167] width 66 height 11
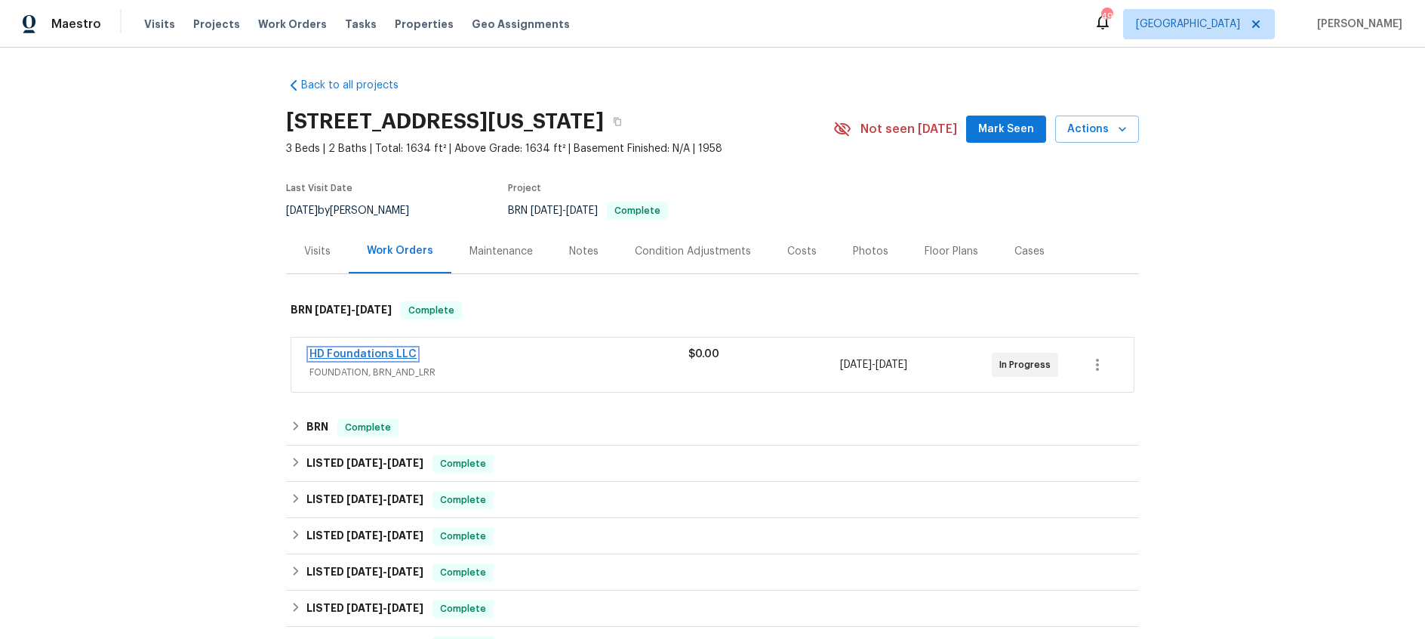
click at [383, 350] on link "HD Foundations LLC" at bounding box center [362, 354] width 107 height 11
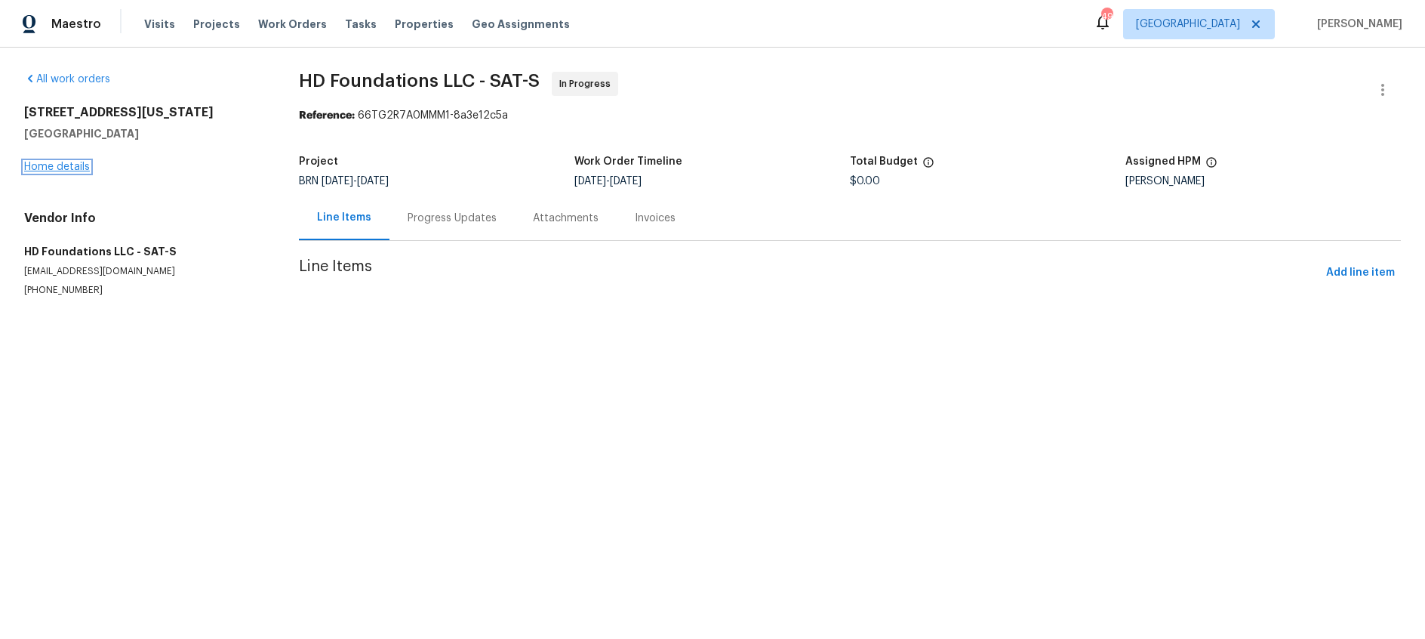
click at [69, 167] on link "Home details" at bounding box center [57, 167] width 66 height 11
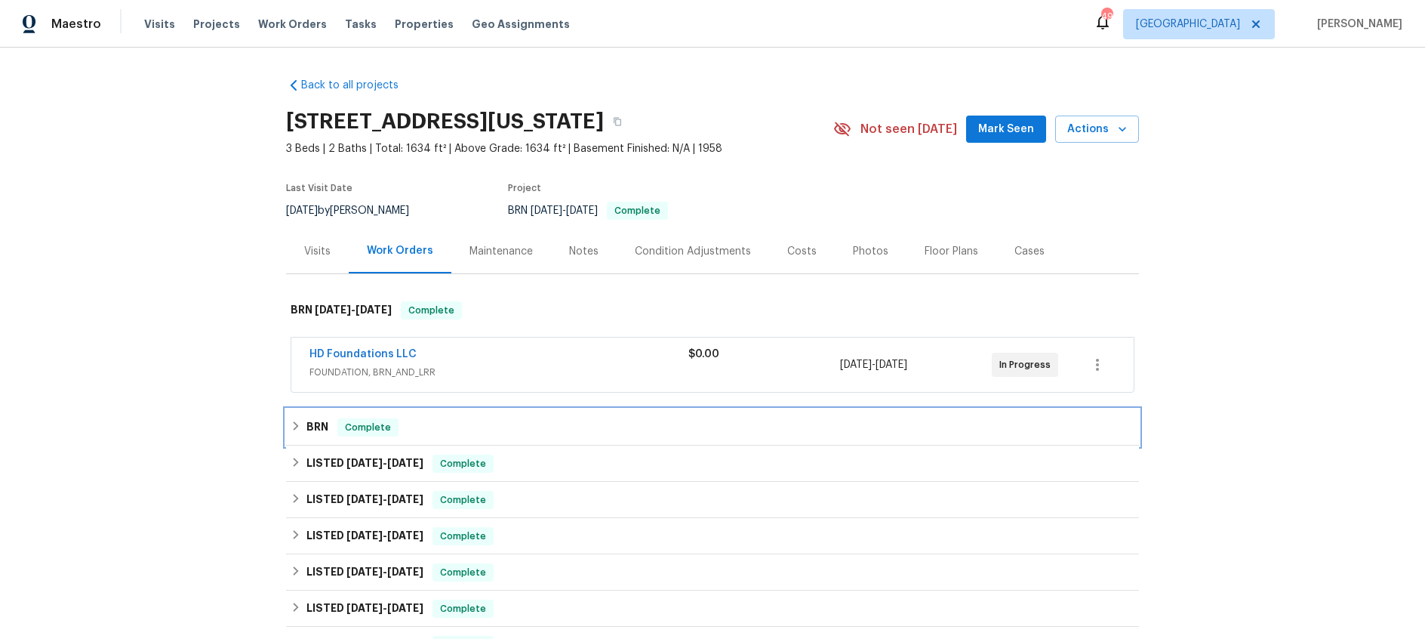
click at [323, 431] on h6 "BRN" at bounding box center [317, 427] width 22 height 18
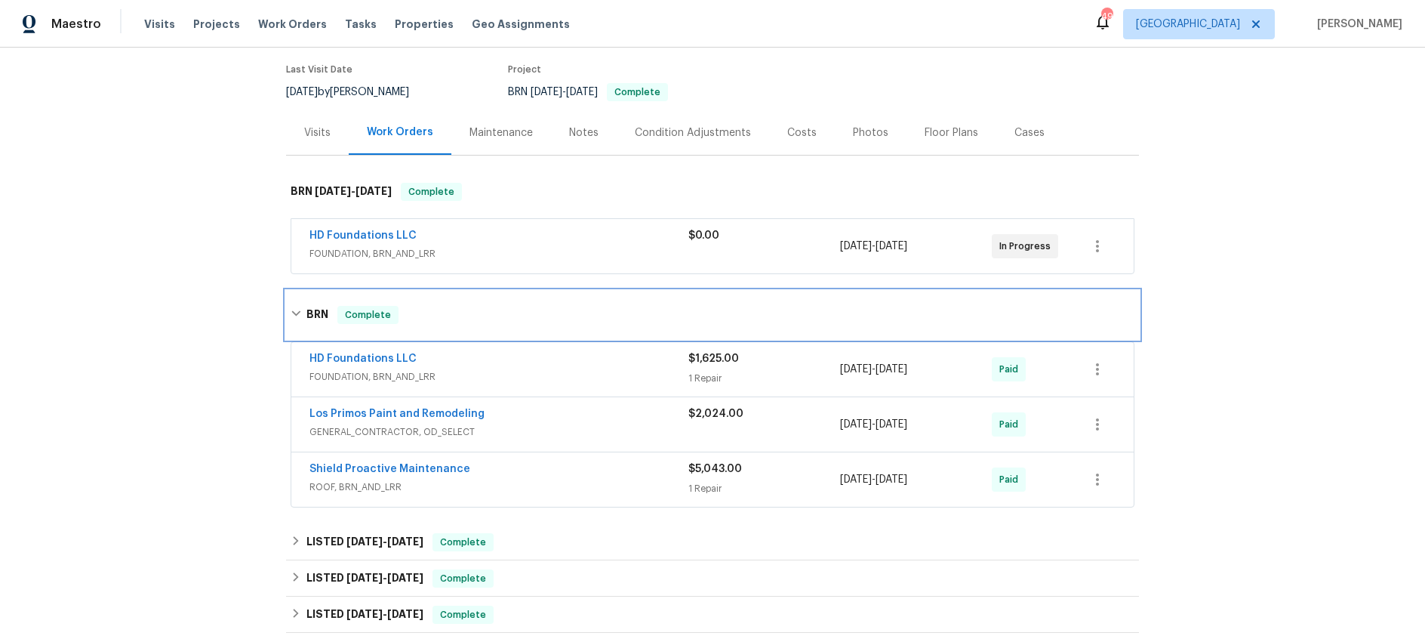
scroll to position [151, 0]
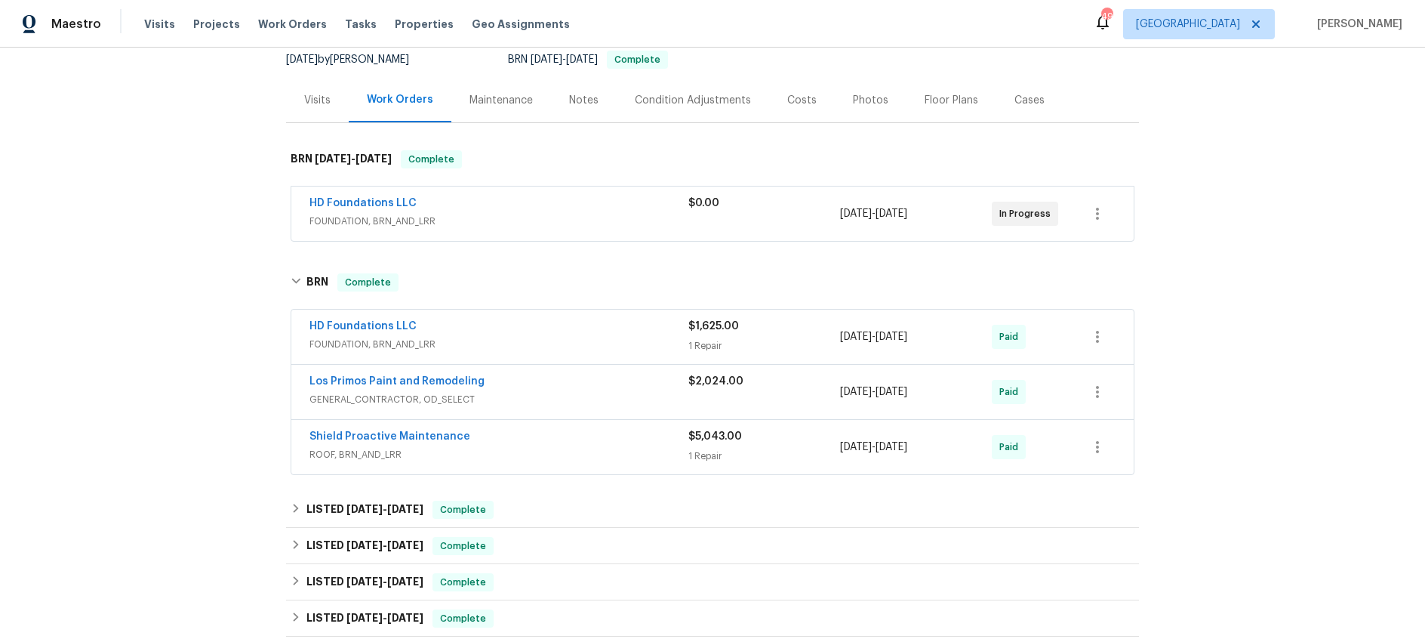
click at [519, 327] on div "HD Foundations LLC" at bounding box center [498, 328] width 379 height 18
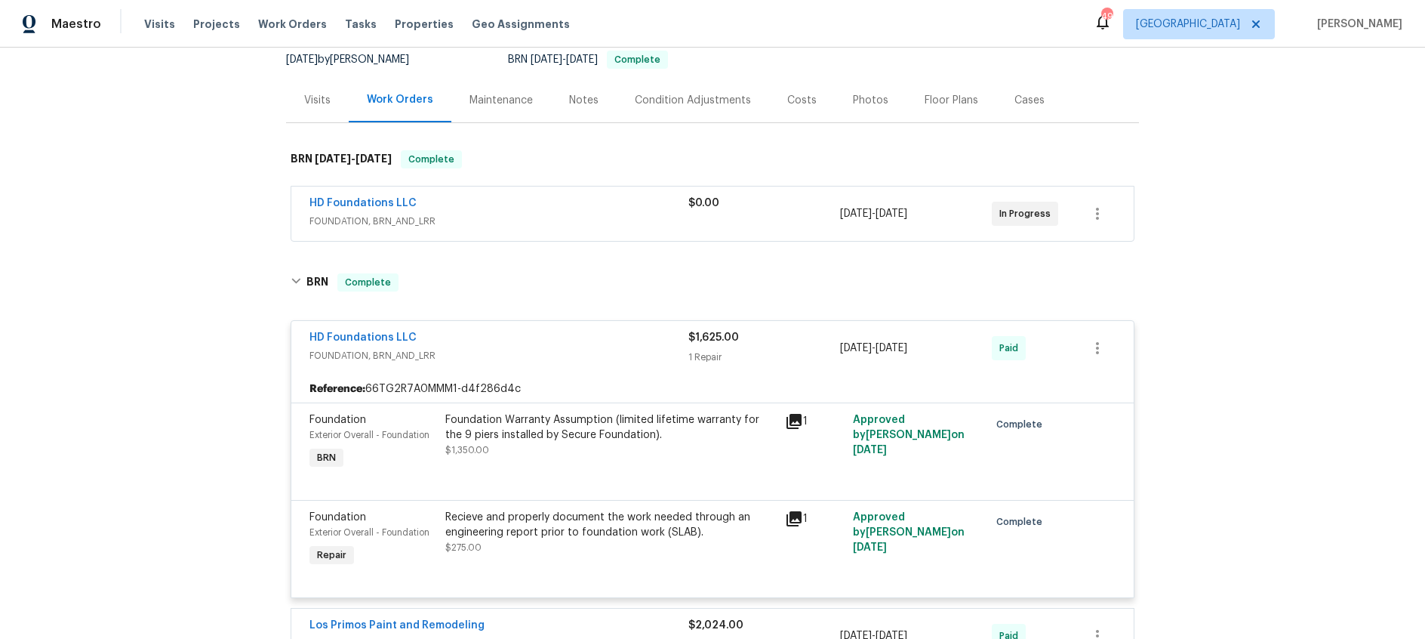
click at [528, 337] on div "HD Foundations LLC" at bounding box center [498, 339] width 379 height 18
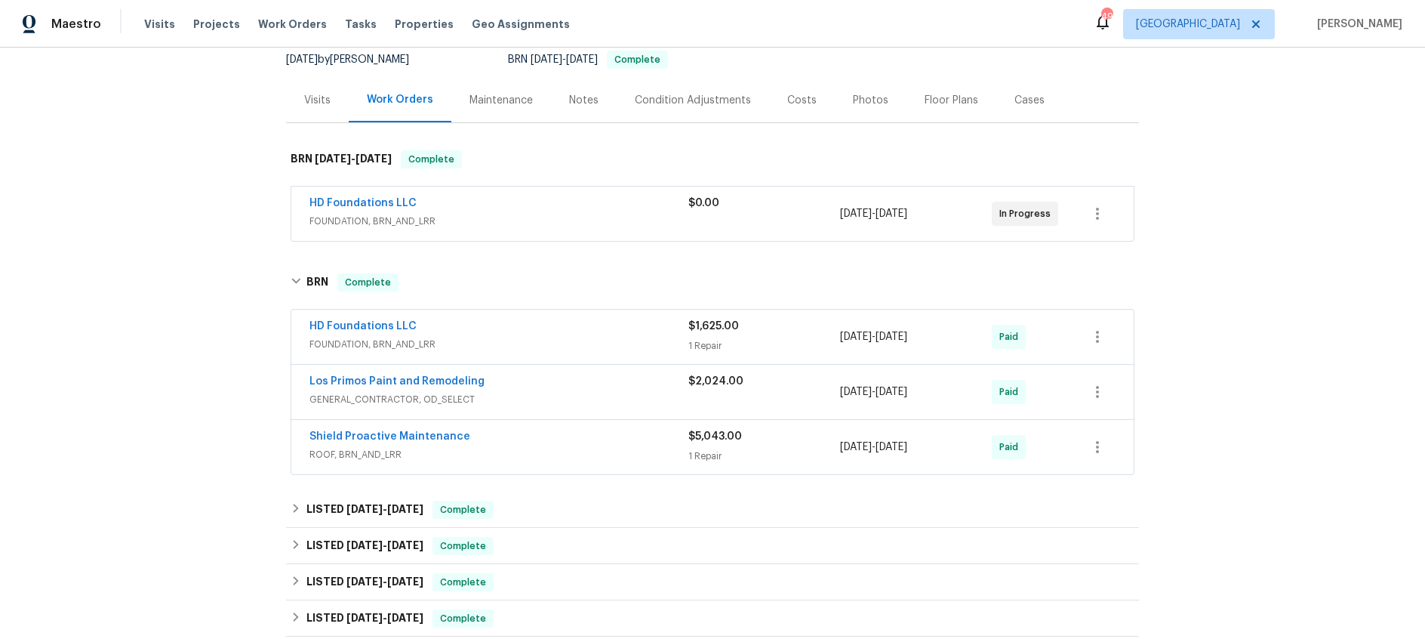
click at [528, 337] on span "FOUNDATION, BRN_AND_LRR" at bounding box center [498, 344] width 379 height 15
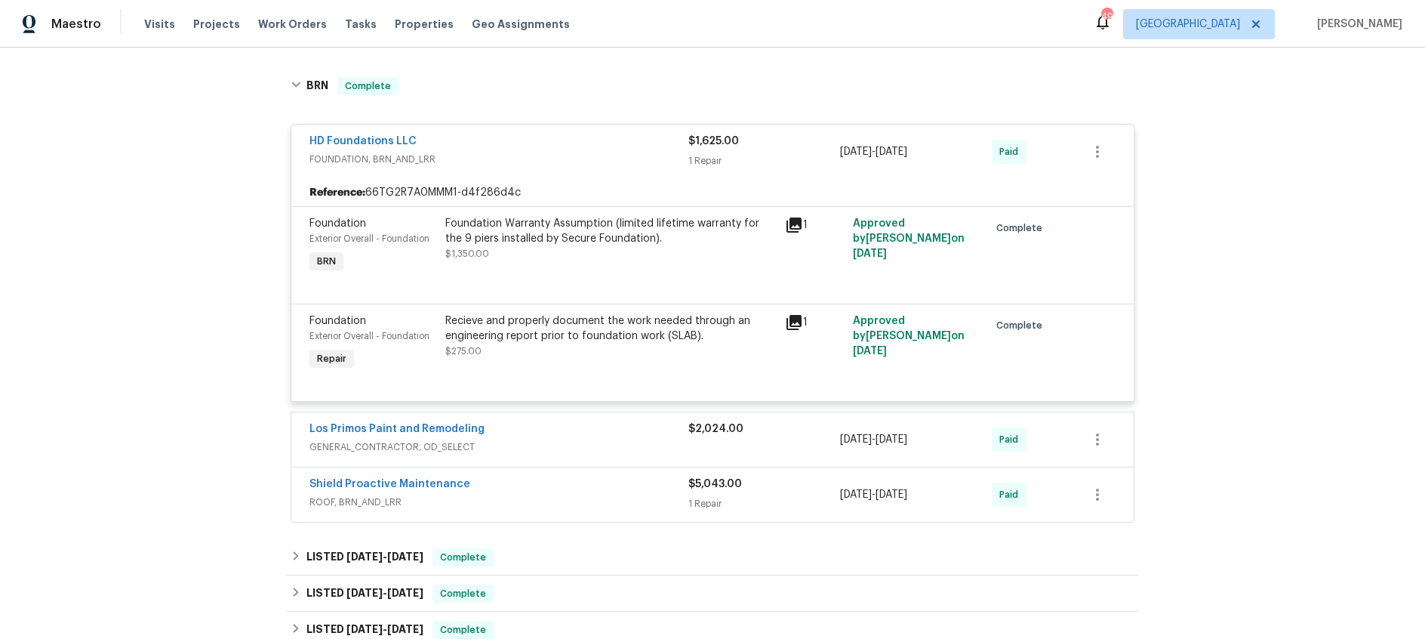
scroll to position [112, 0]
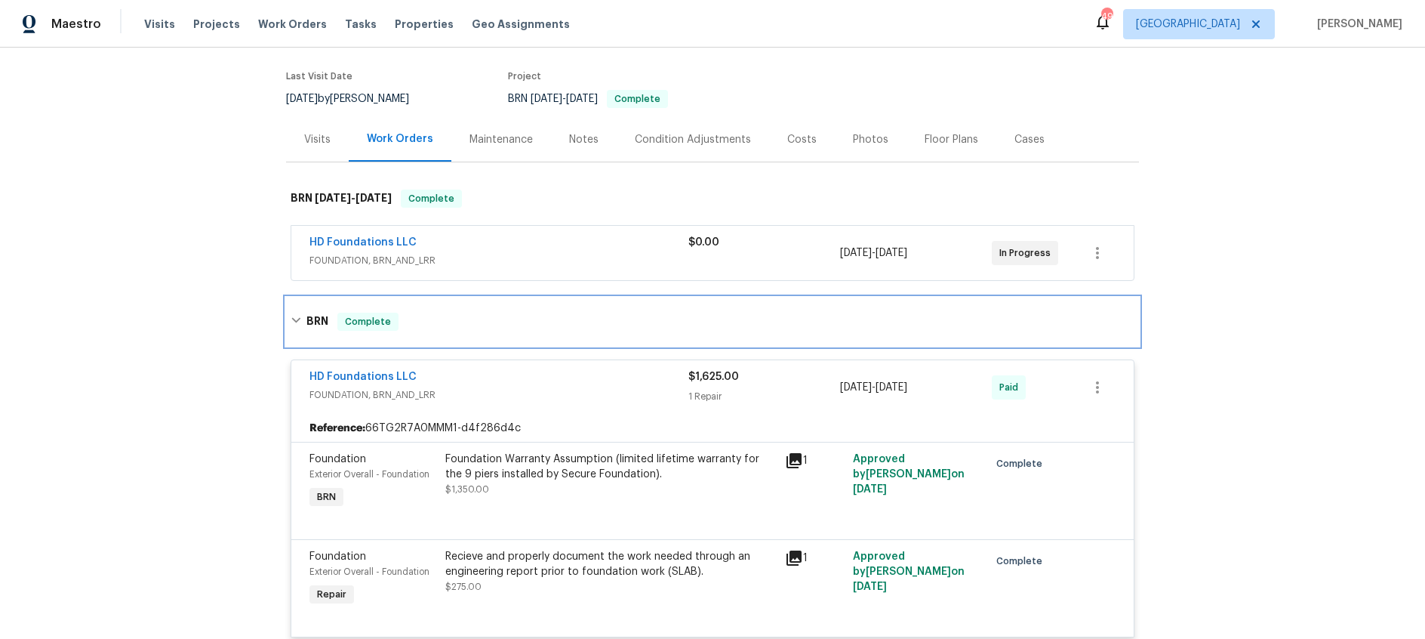
click at [316, 322] on h6 "BRN" at bounding box center [317, 321] width 22 height 18
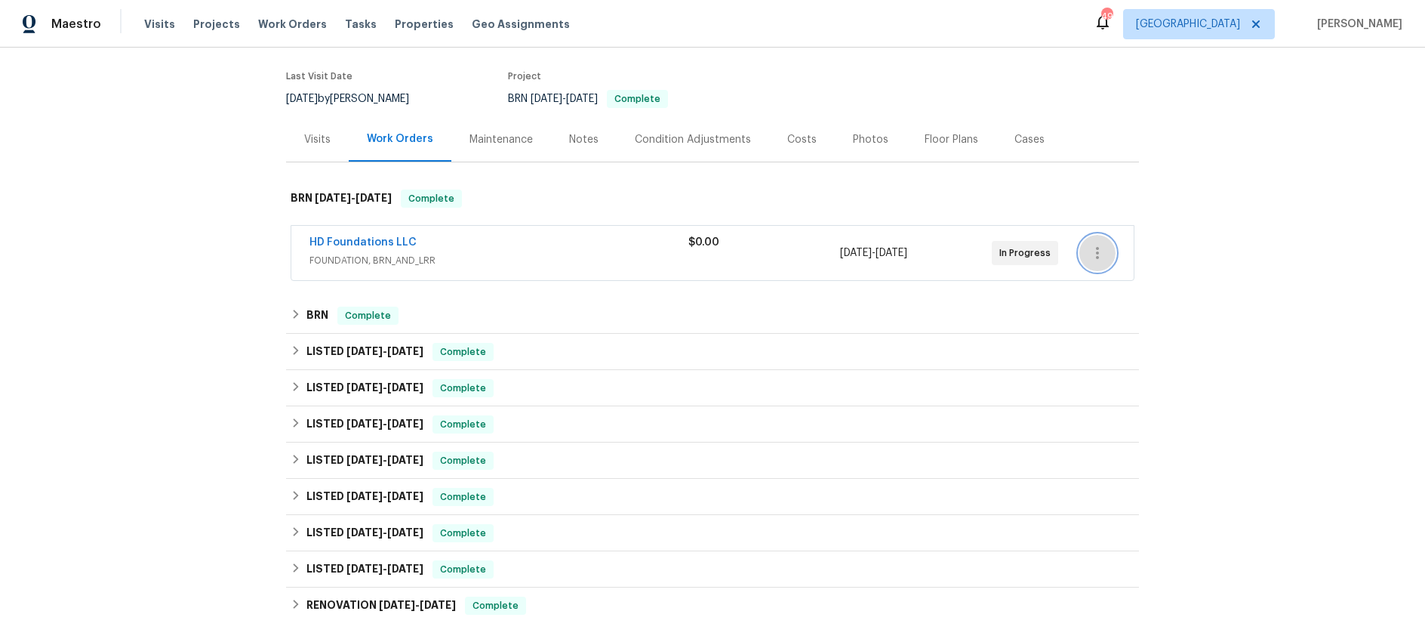
click at [1104, 251] on icon "button" at bounding box center [1097, 253] width 18 height 18
click at [1191, 188] on div at bounding box center [712, 319] width 1425 height 639
click at [315, 311] on h6 "BRN" at bounding box center [317, 315] width 22 height 18
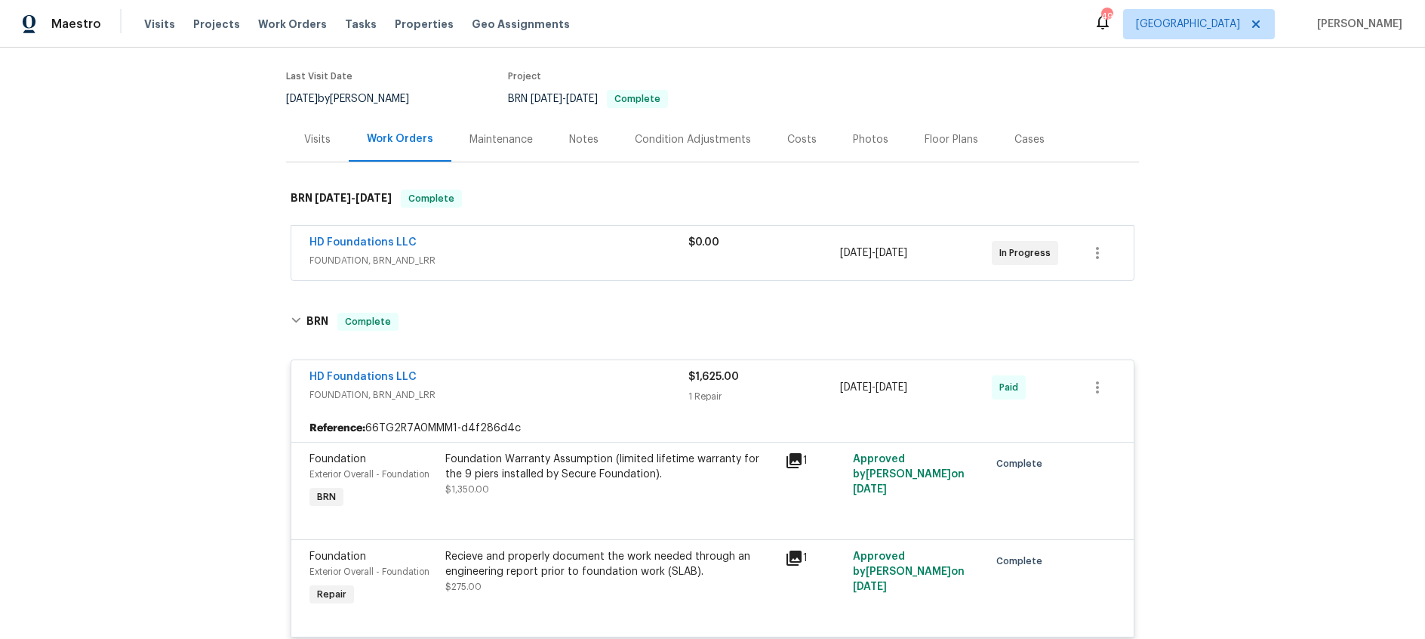
click at [599, 389] on span "FOUNDATION, BRN_AND_LRR" at bounding box center [498, 394] width 379 height 15
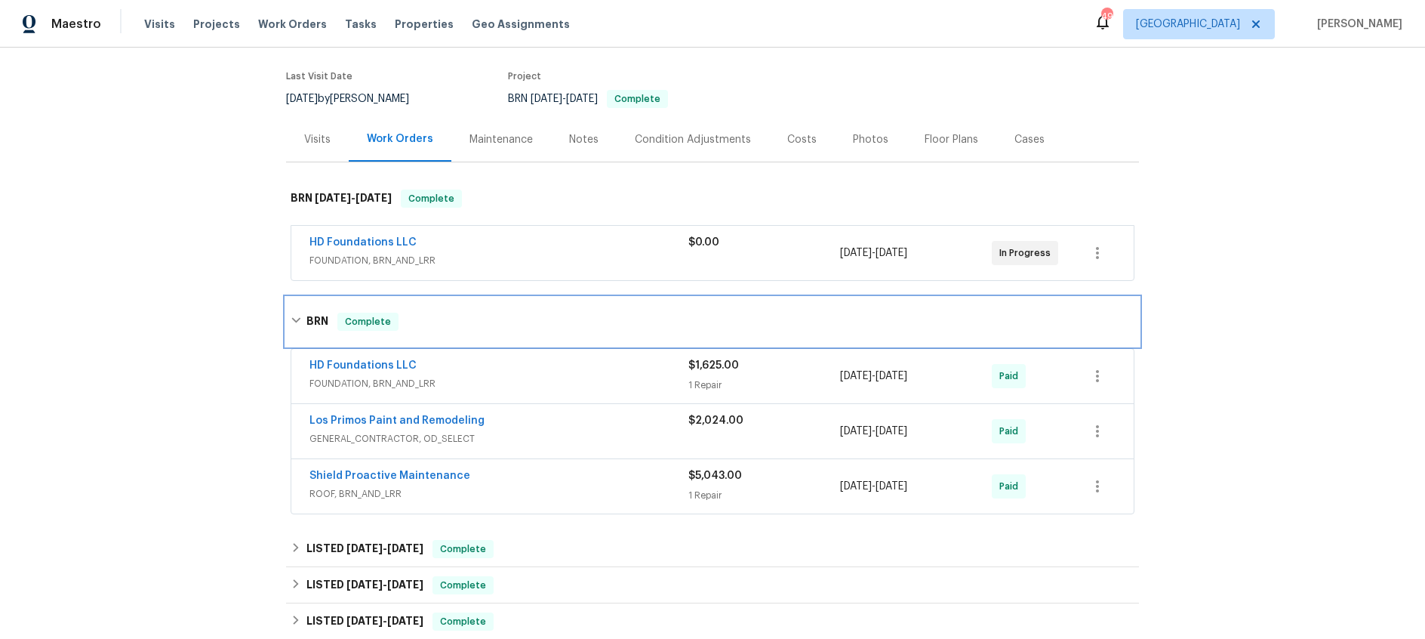
click at [315, 317] on h6 "BRN" at bounding box center [317, 321] width 22 height 18
